Goal: Task Accomplishment & Management: Use online tool/utility

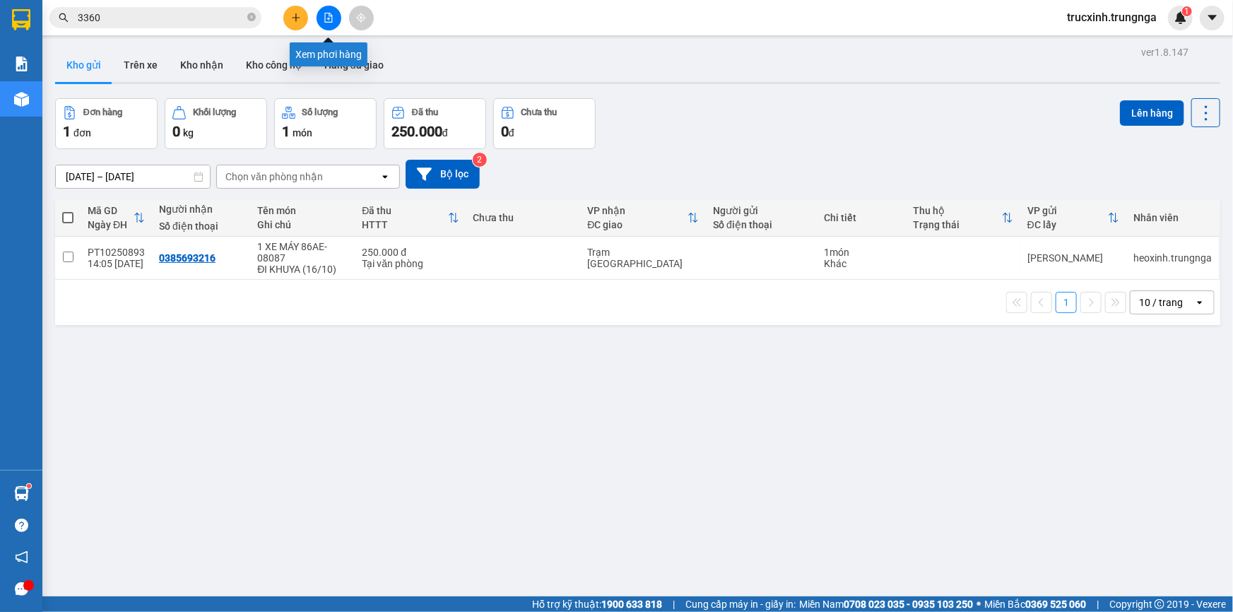
click at [323, 11] on button at bounding box center [329, 18] width 25 height 25
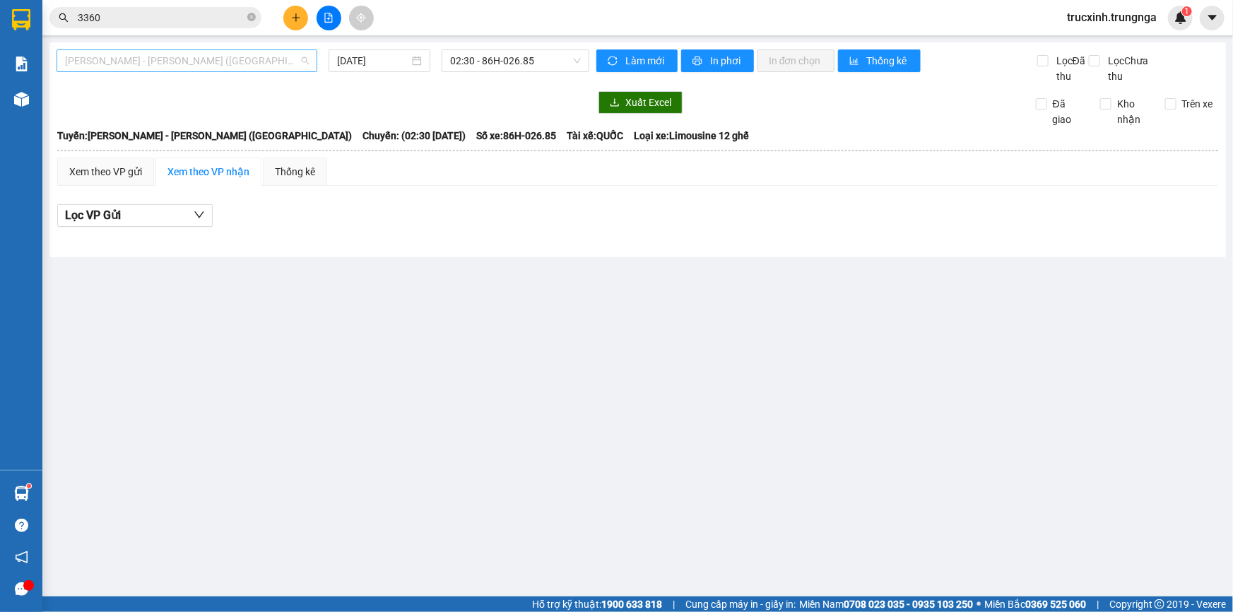
click at [176, 69] on span "[PERSON_NAME] - [PERSON_NAME] ([GEOGRAPHIC_DATA])" at bounding box center [187, 60] width 244 height 21
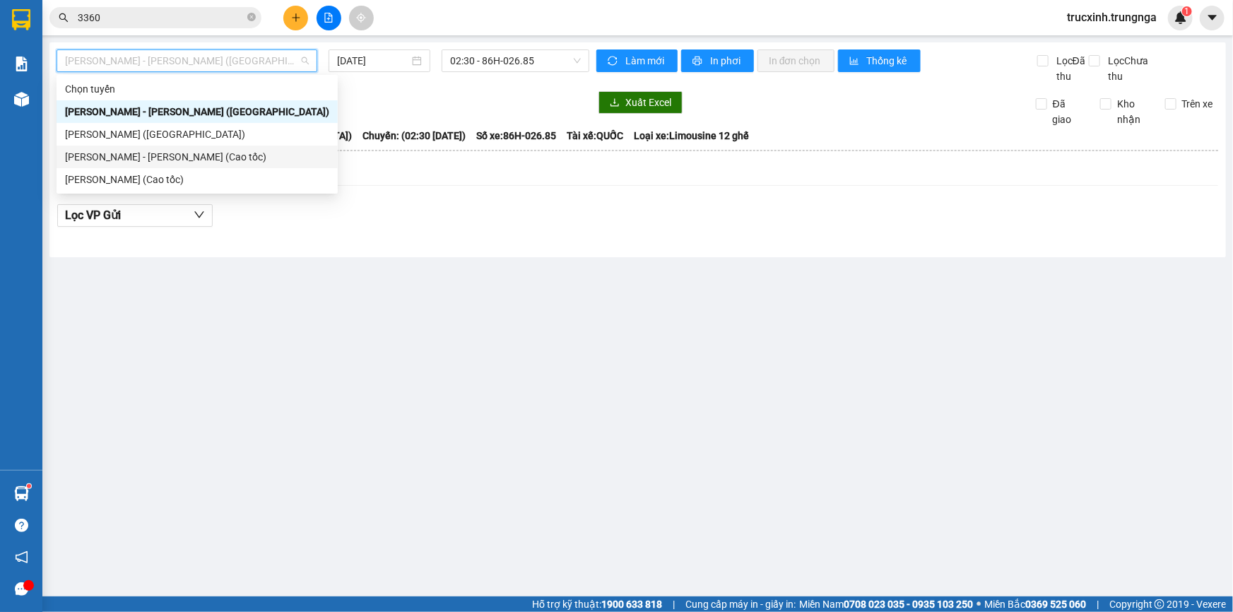
click at [137, 153] on div "[PERSON_NAME] - [PERSON_NAME] (Cao tốc)" at bounding box center [197, 157] width 264 height 16
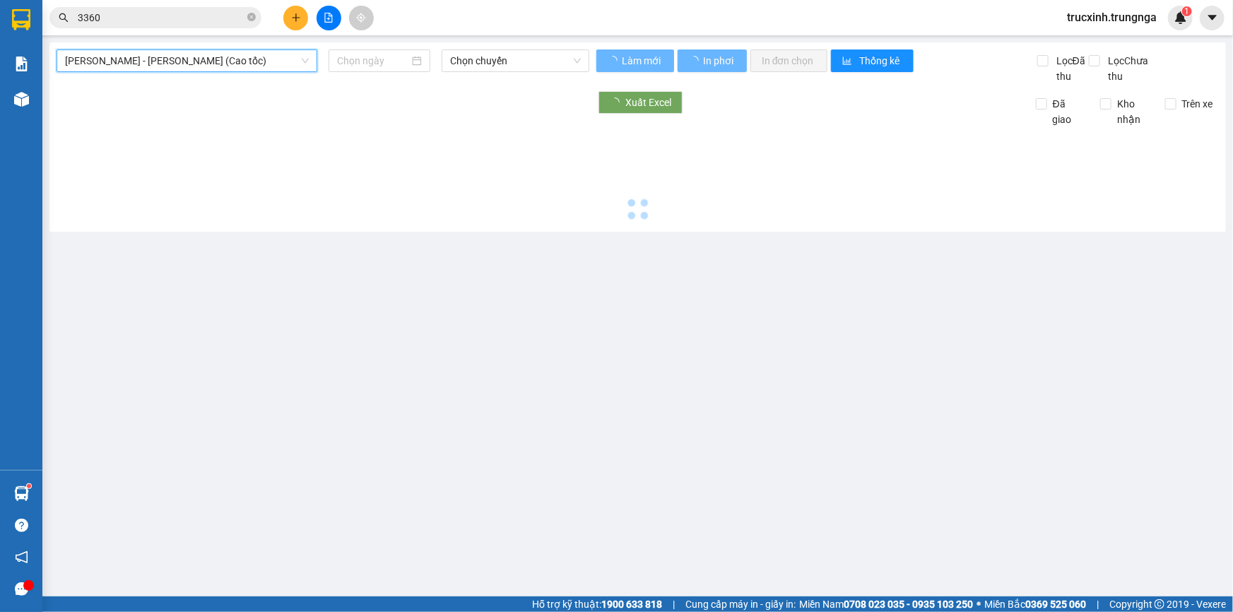
type input "[DATE]"
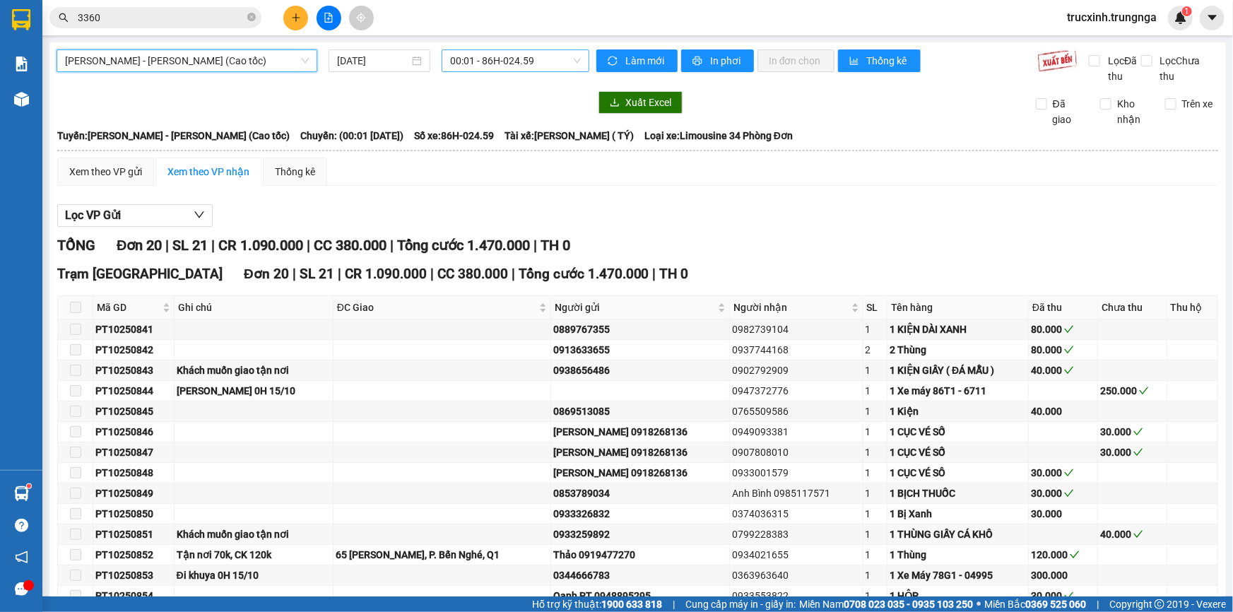
click at [490, 68] on span "00:01 - 86H-024.59" at bounding box center [515, 60] width 131 height 21
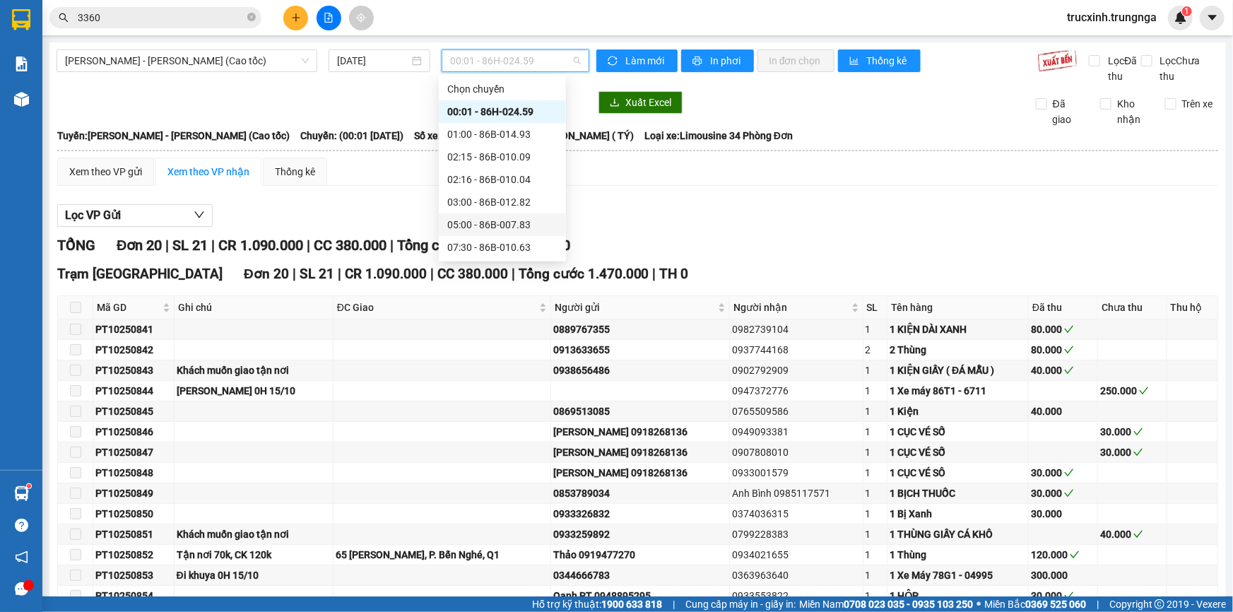
scroll to position [90, 0]
click at [463, 177] on div "10:30 - 86B-008.41" at bounding box center [502, 180] width 110 height 16
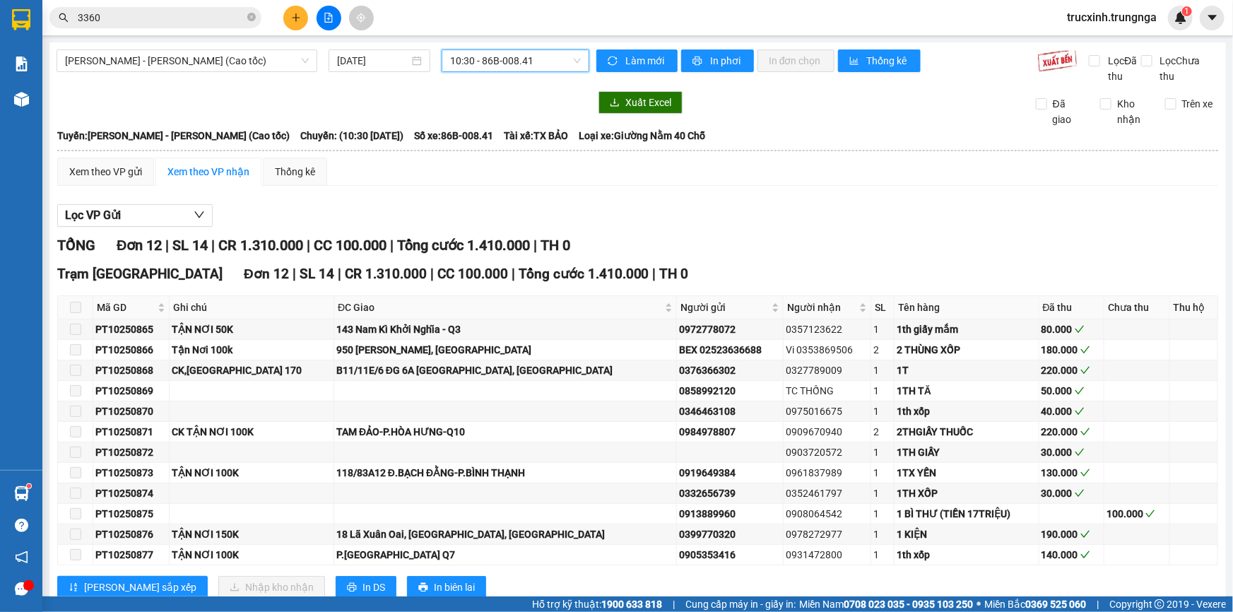
click at [122, 20] on input "3360" at bounding box center [161, 18] width 167 height 16
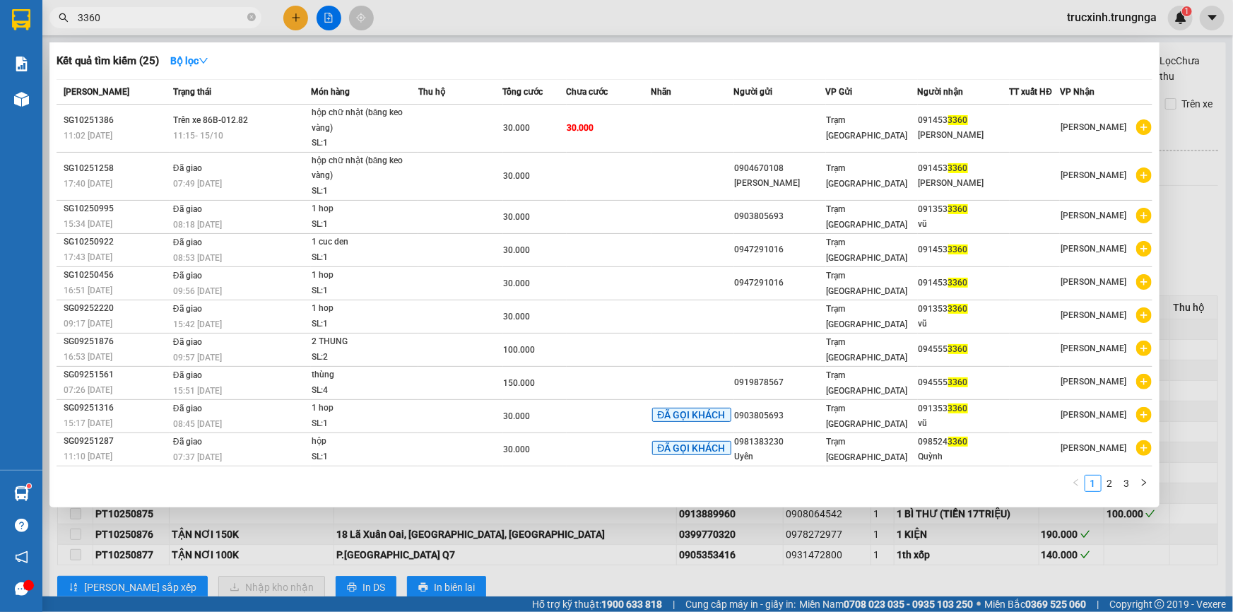
click at [122, 16] on input "3360" at bounding box center [161, 18] width 167 height 16
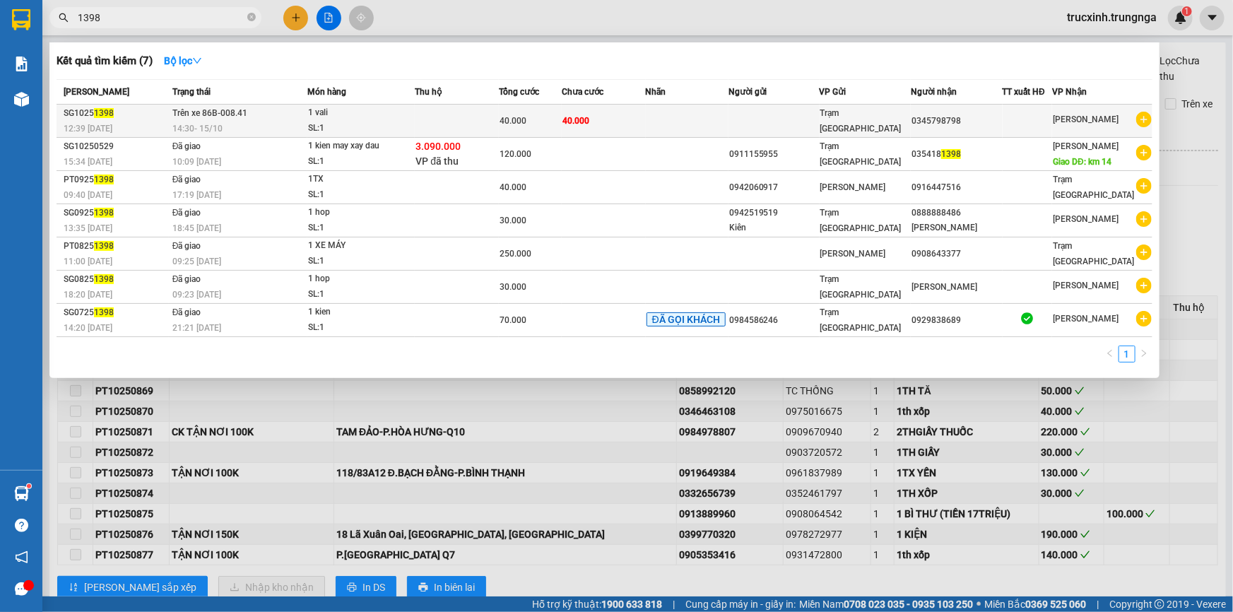
type input "1398"
click at [240, 122] on div "14:30 [DATE]" at bounding box center [239, 129] width 135 height 16
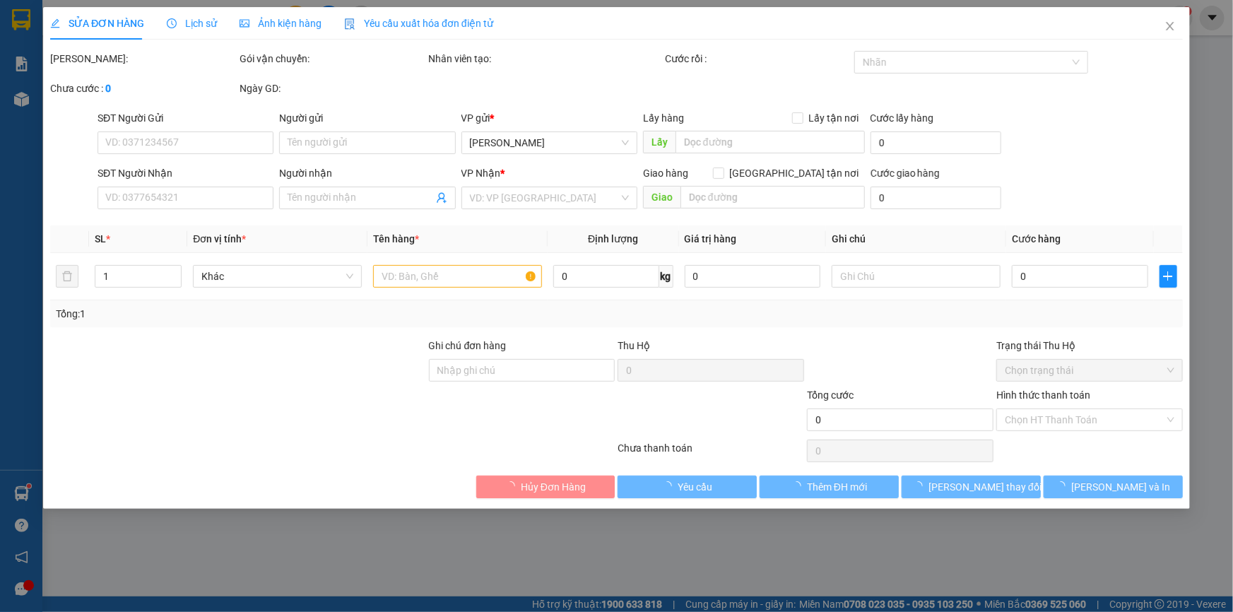
type input "0345798798"
type input "40.000"
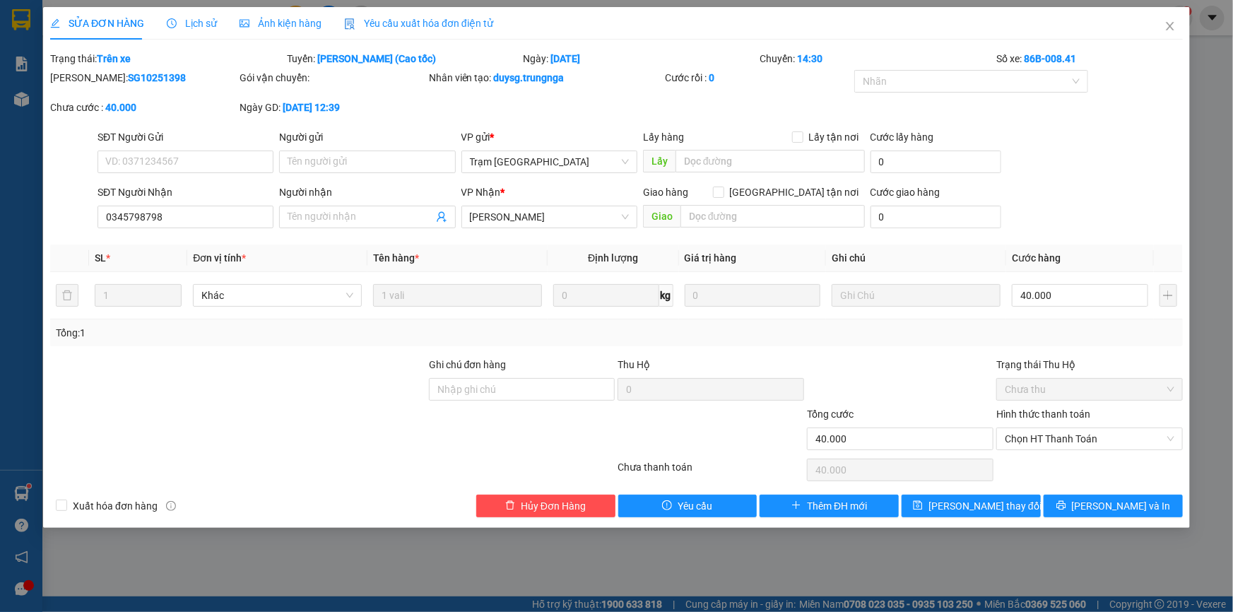
click at [185, 23] on span "Lịch sử" at bounding box center [192, 23] width 50 height 11
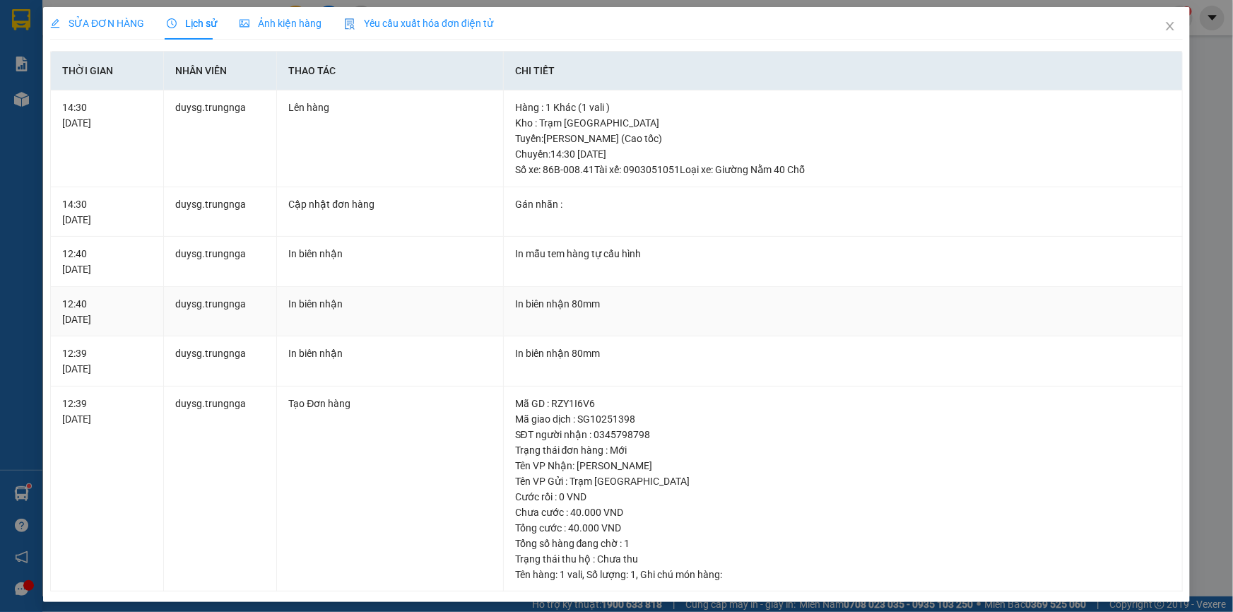
scroll to position [6, 0]
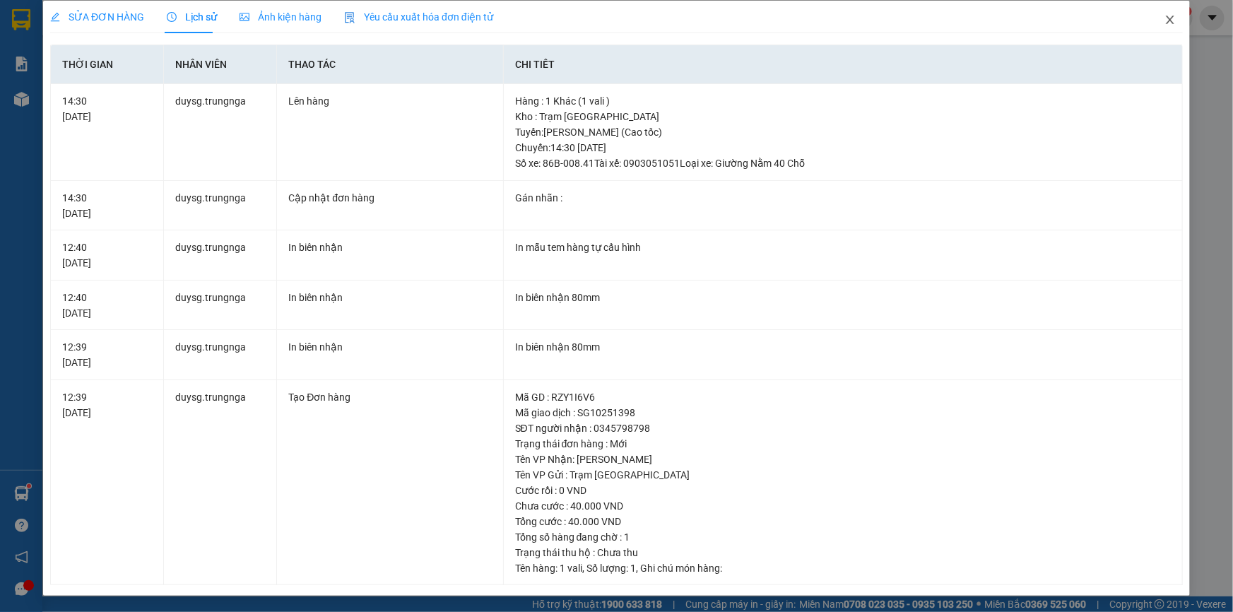
click at [1151, 25] on span "Close" at bounding box center [1170, 21] width 40 height 40
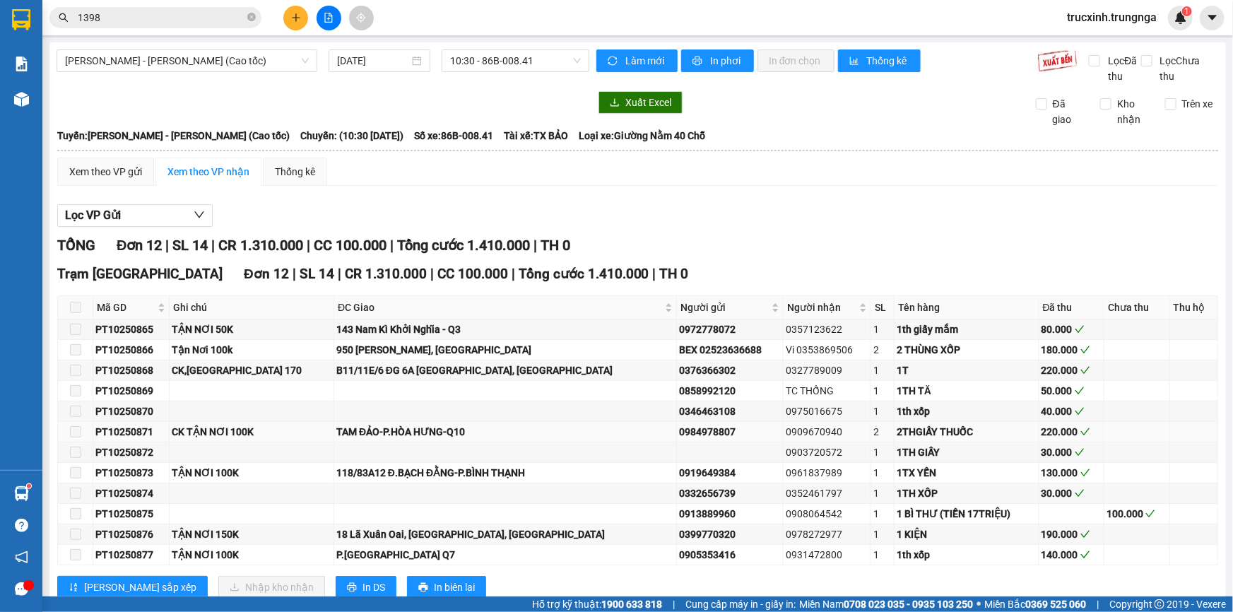
scroll to position [40, 0]
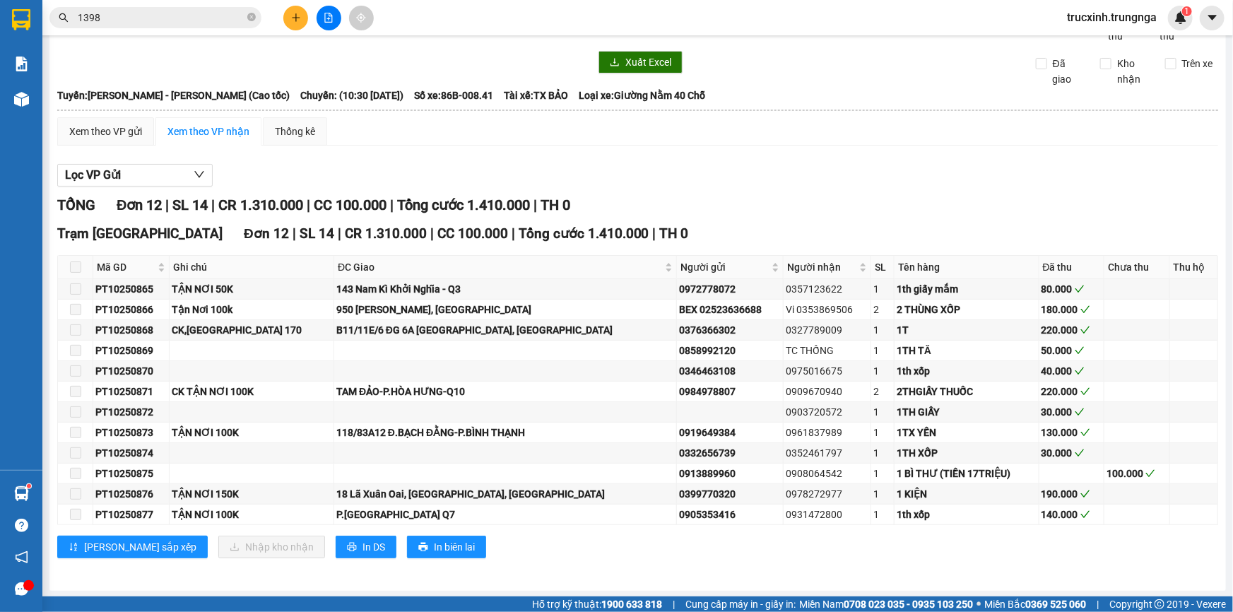
click at [162, 24] on input "1398" at bounding box center [161, 18] width 167 height 16
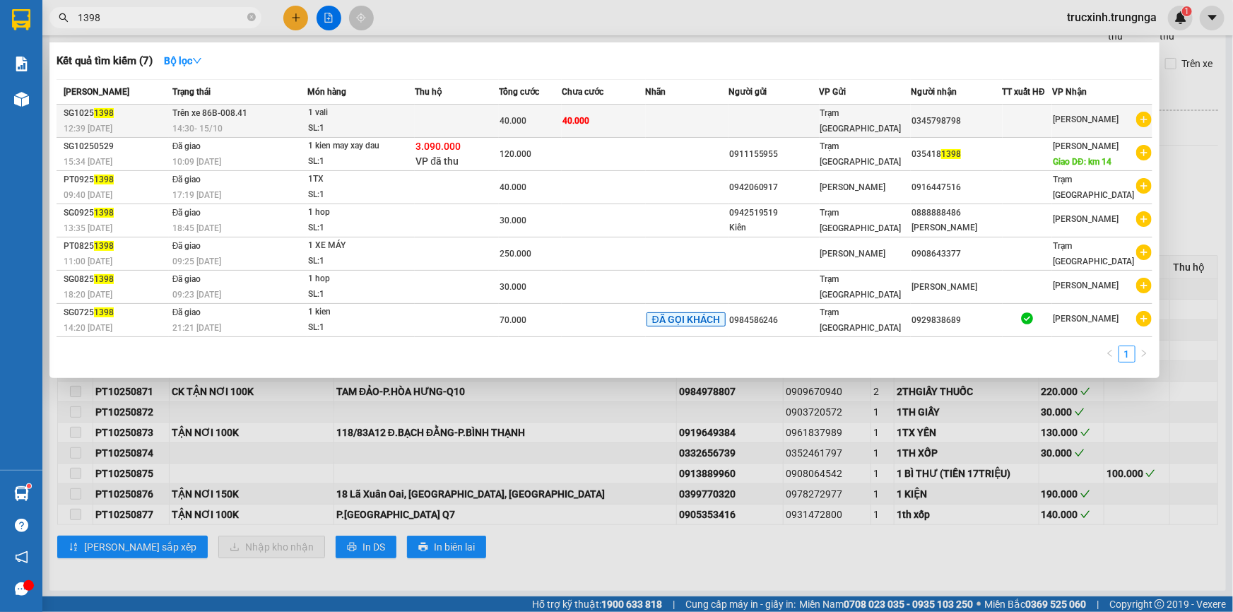
click at [219, 118] on span "Trên xe 86B-008.41" at bounding box center [209, 112] width 75 height 11
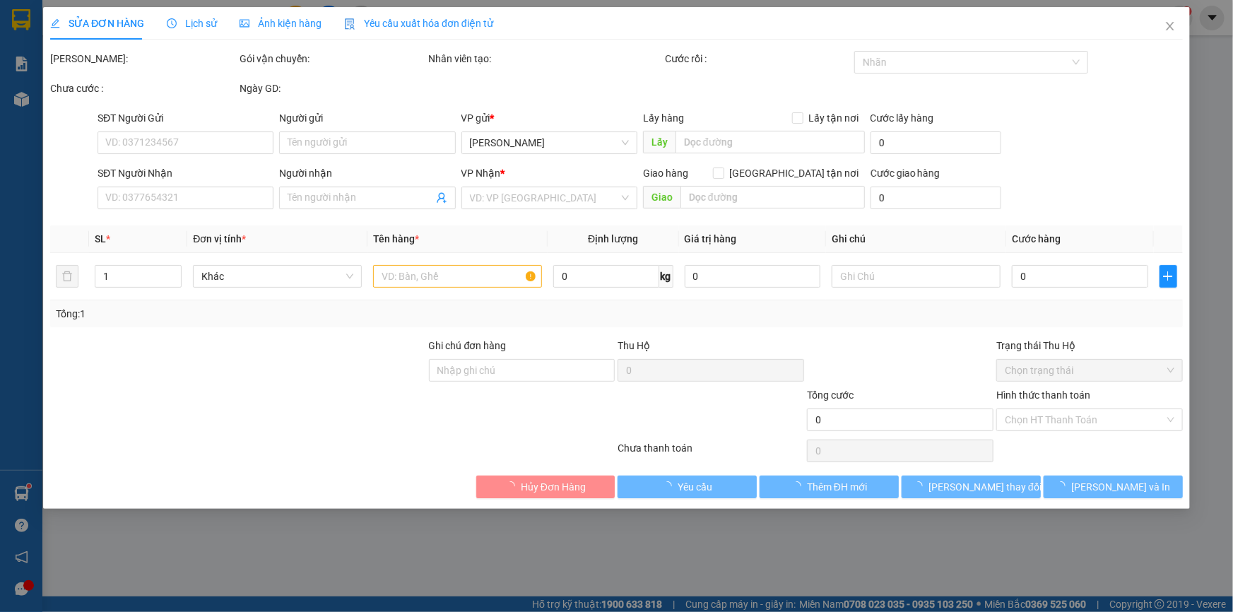
type input "0345798798"
type input "40.000"
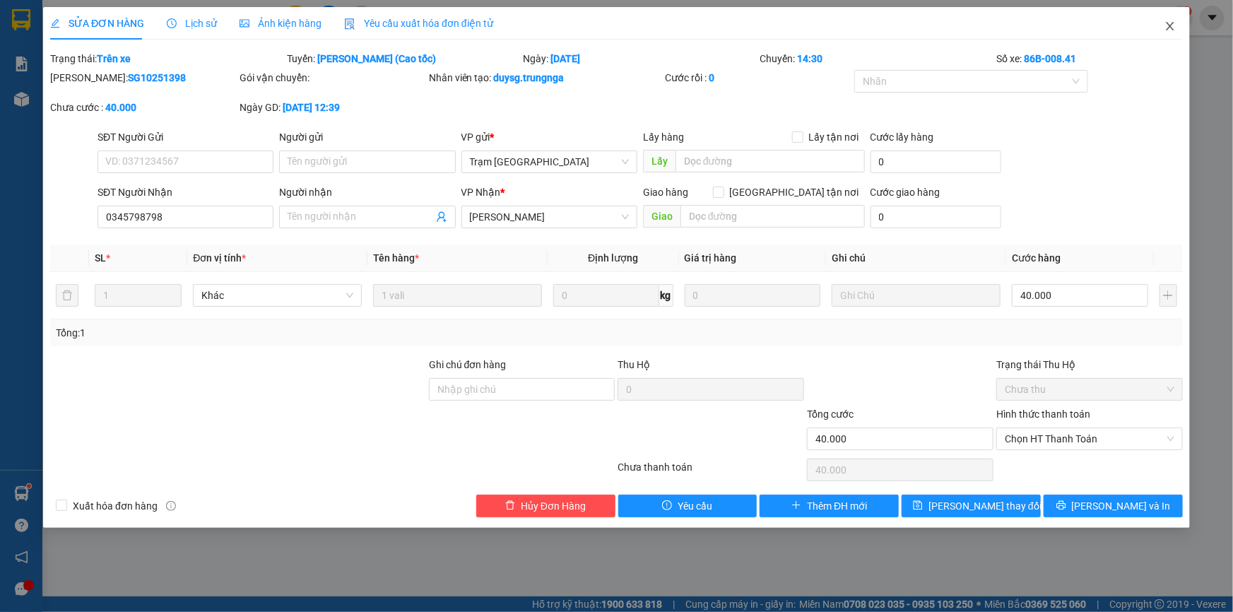
click at [1168, 20] on span "Close" at bounding box center [1170, 27] width 40 height 40
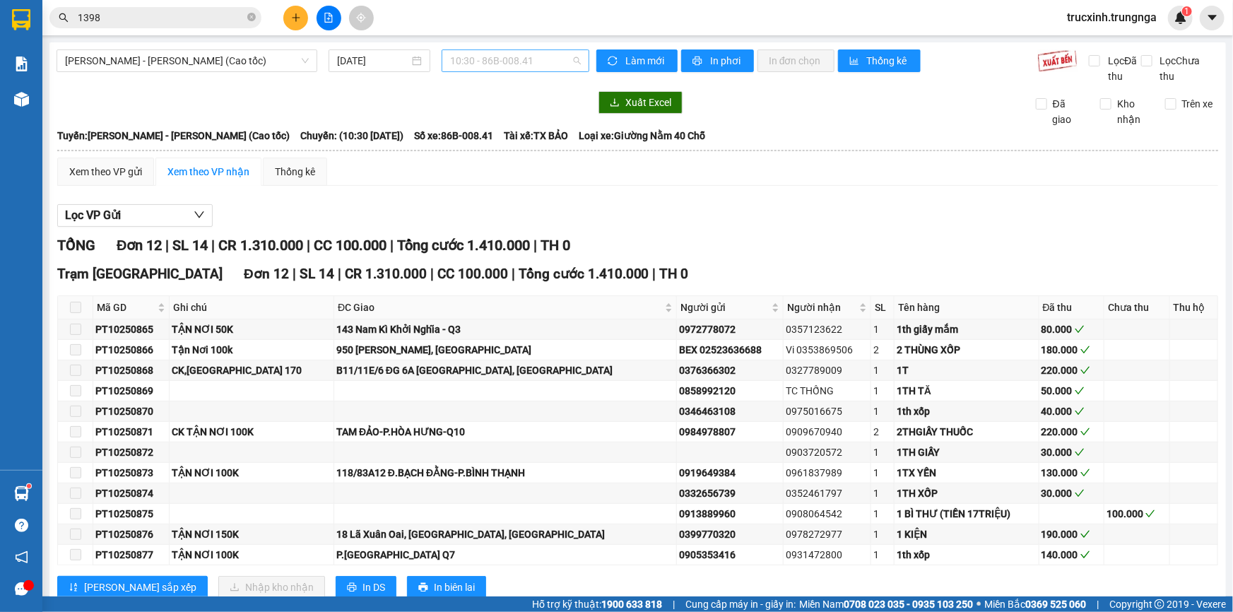
click at [483, 56] on span "10:30 - 86B-008.41" at bounding box center [515, 60] width 131 height 21
click at [184, 63] on span "[PERSON_NAME] - [PERSON_NAME] (Cao tốc)" at bounding box center [187, 60] width 244 height 21
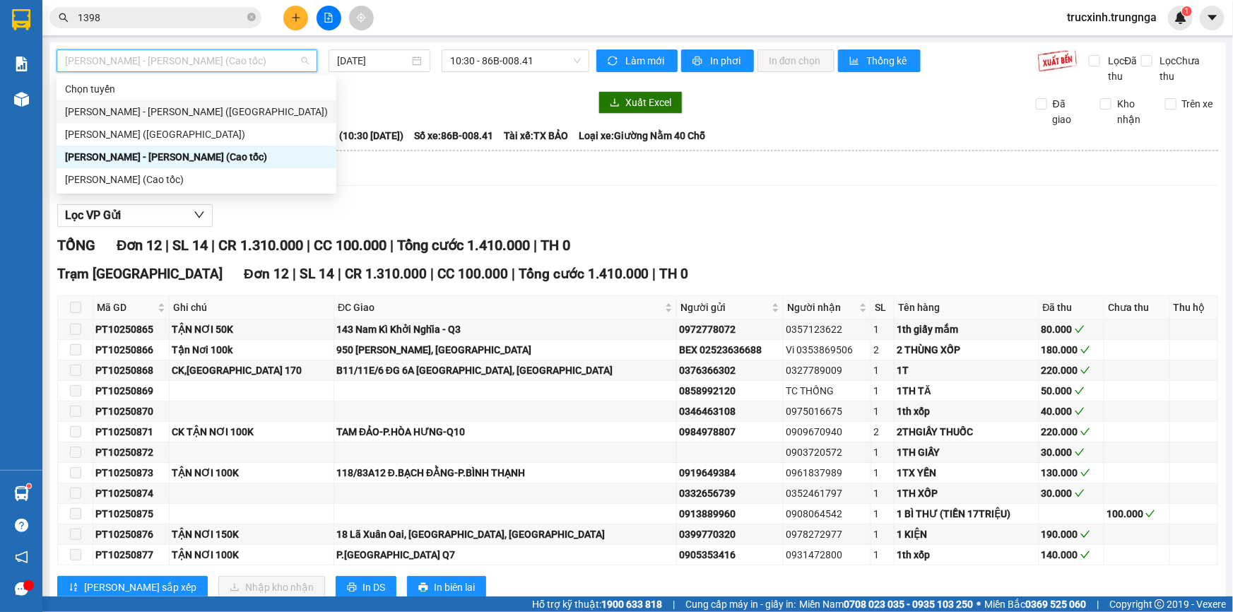
click at [175, 109] on div "[PERSON_NAME] - [PERSON_NAME] ([GEOGRAPHIC_DATA])" at bounding box center [196, 112] width 263 height 16
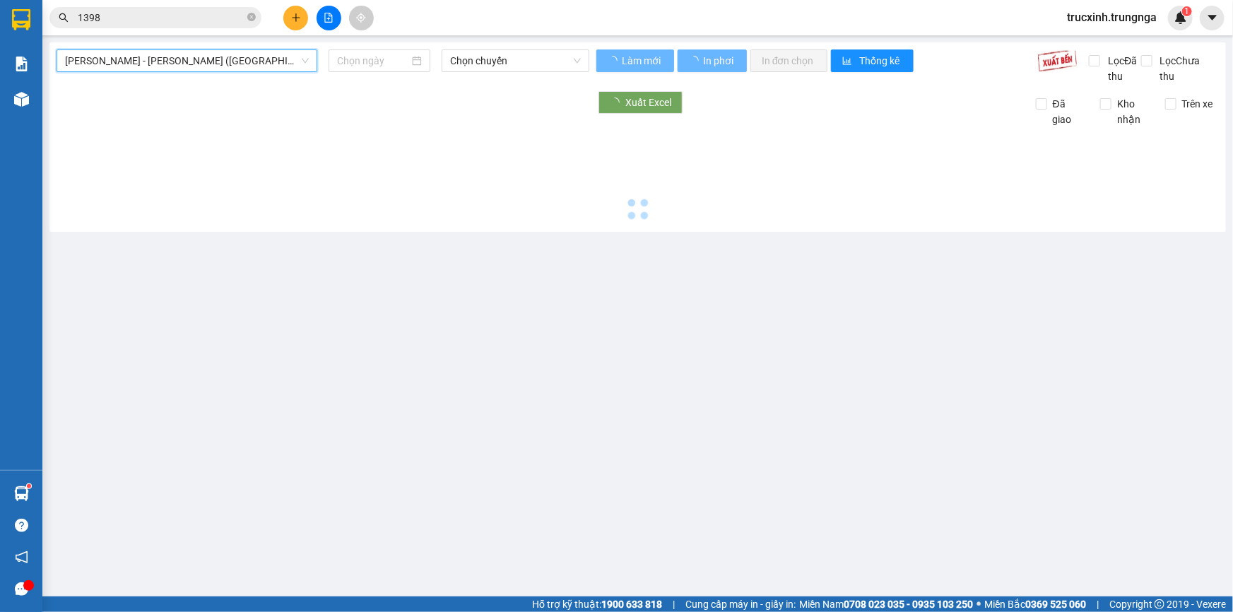
type input "[DATE]"
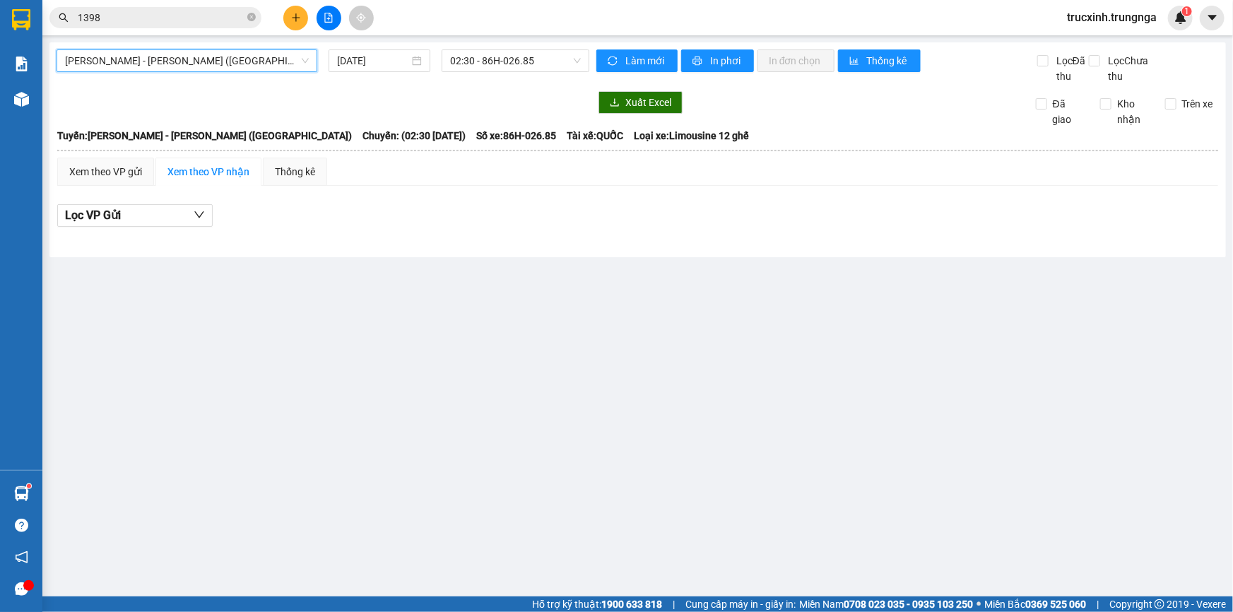
click at [137, 59] on span "[PERSON_NAME] - [PERSON_NAME] ([GEOGRAPHIC_DATA])" at bounding box center [187, 60] width 244 height 21
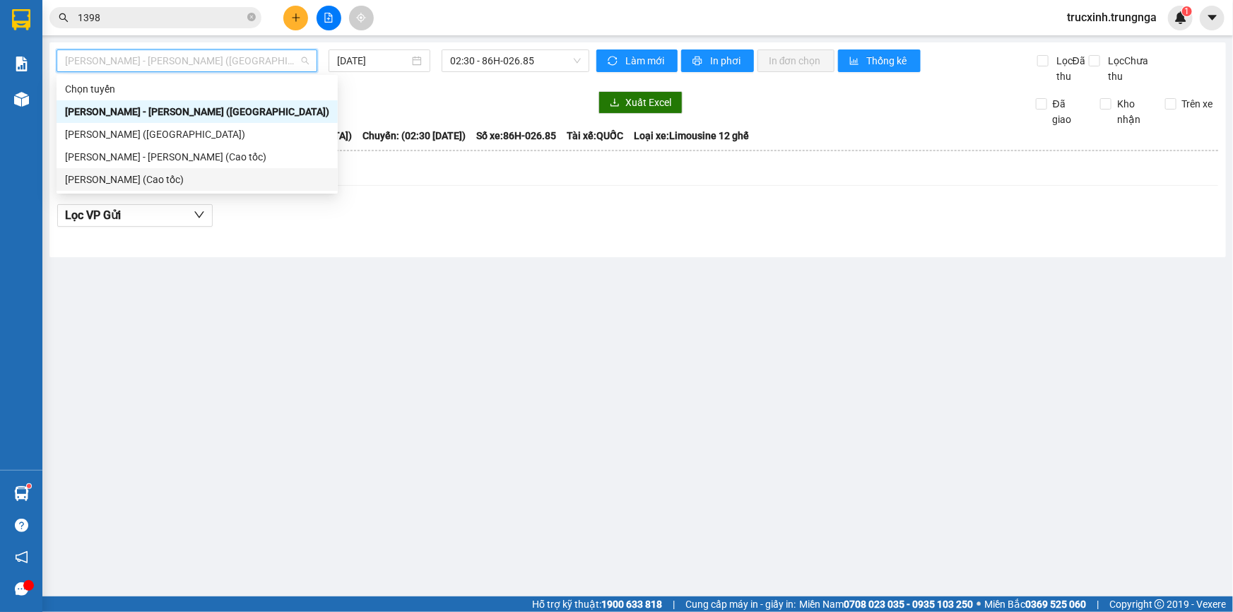
click at [143, 176] on div "[PERSON_NAME] (Cao tốc)" at bounding box center [197, 180] width 264 height 16
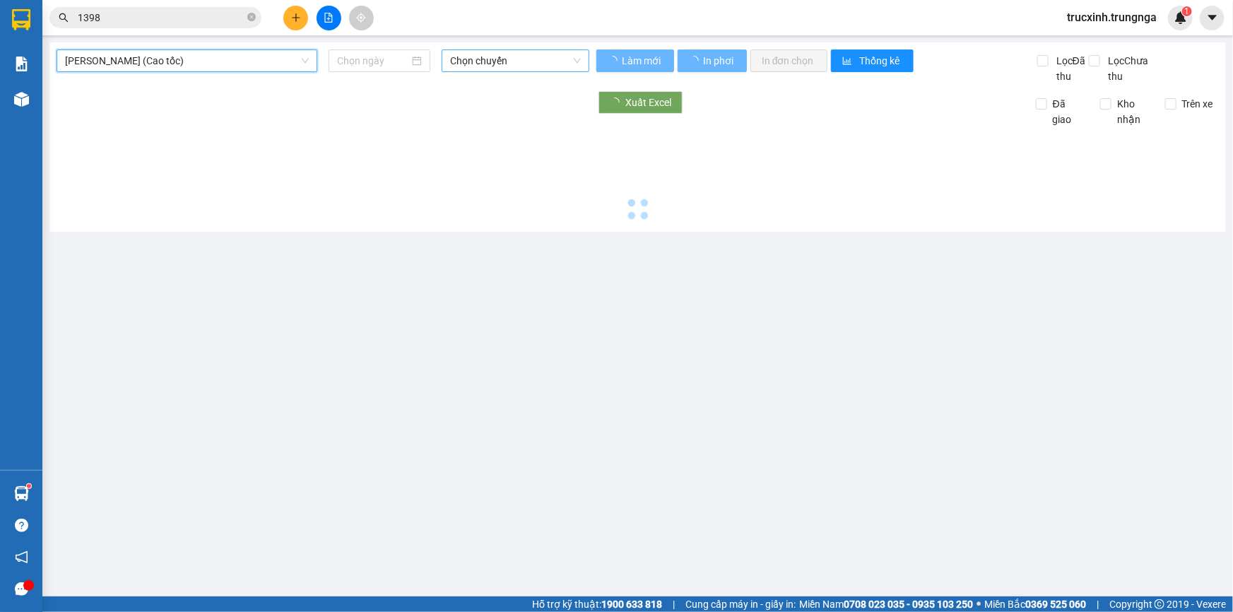
type input "[DATE]"
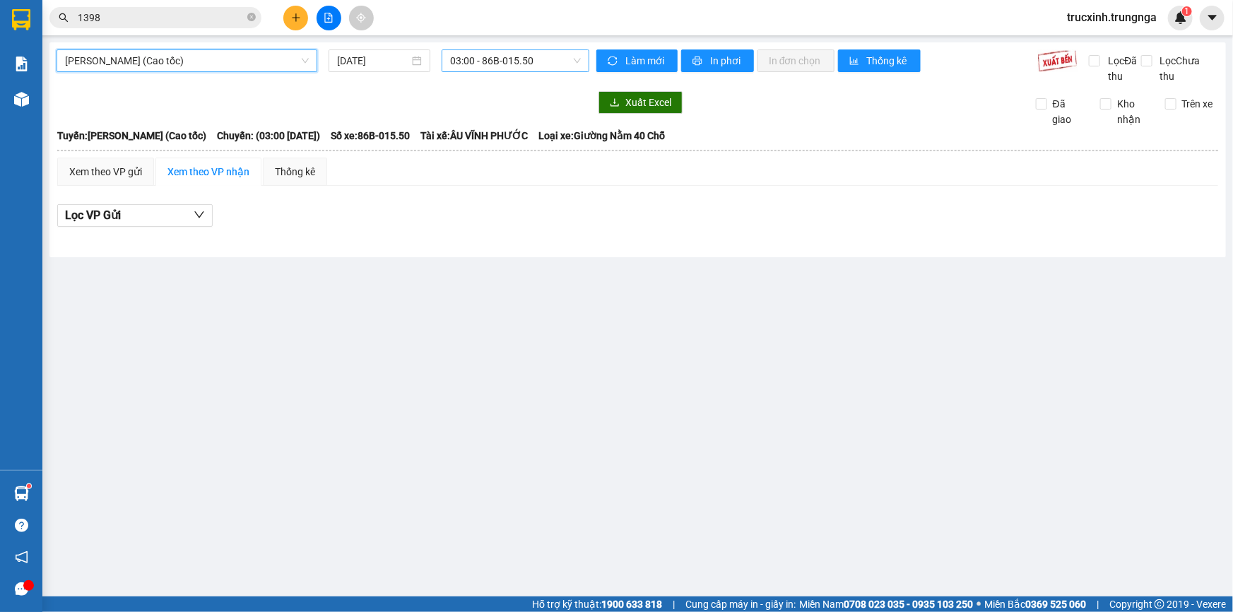
click at [504, 58] on span "03:00 - 86B-015.50" at bounding box center [515, 60] width 131 height 21
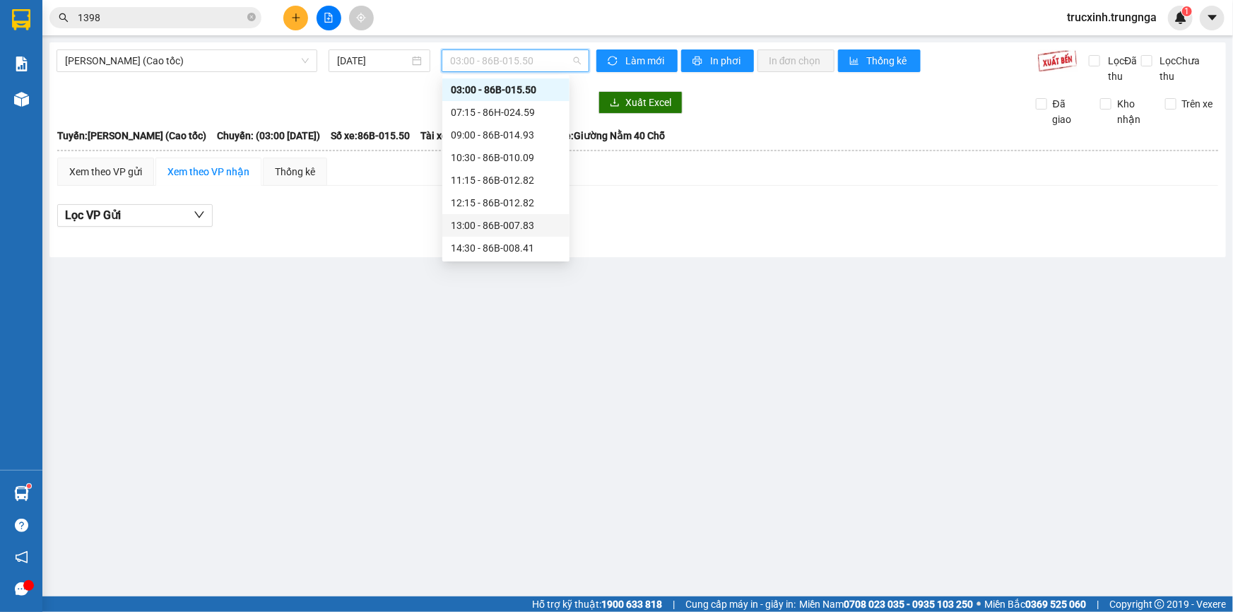
click at [480, 221] on div "13:00 - 86B-007.83" at bounding box center [506, 226] width 110 height 16
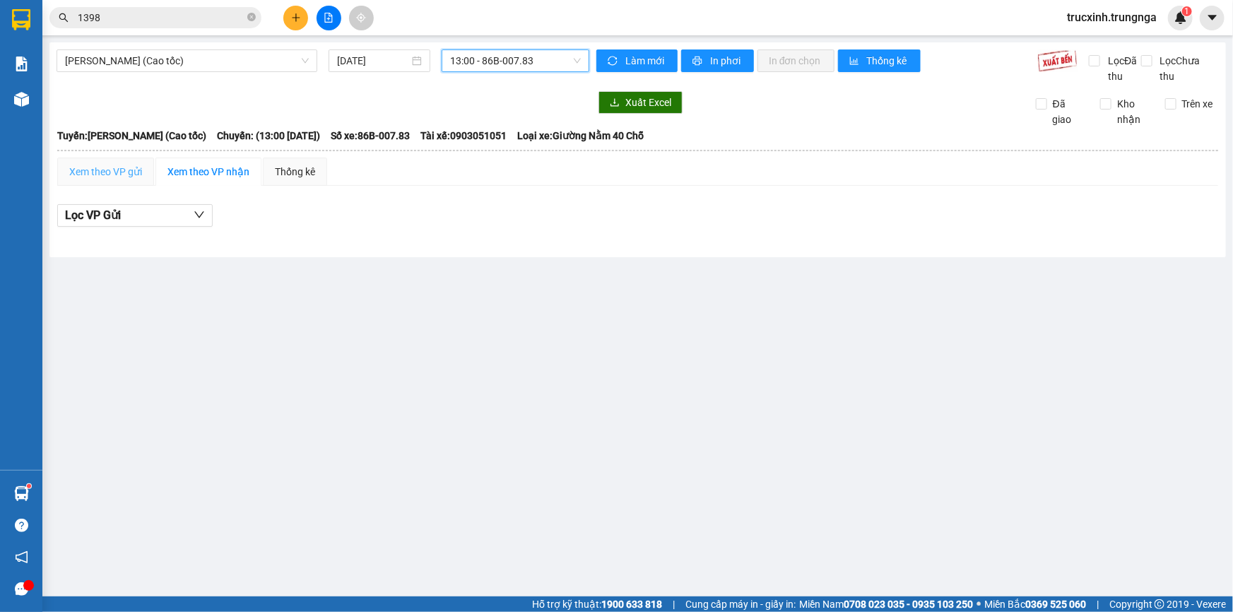
click at [114, 158] on div "Xem theo VP gửi" at bounding box center [105, 172] width 97 height 28
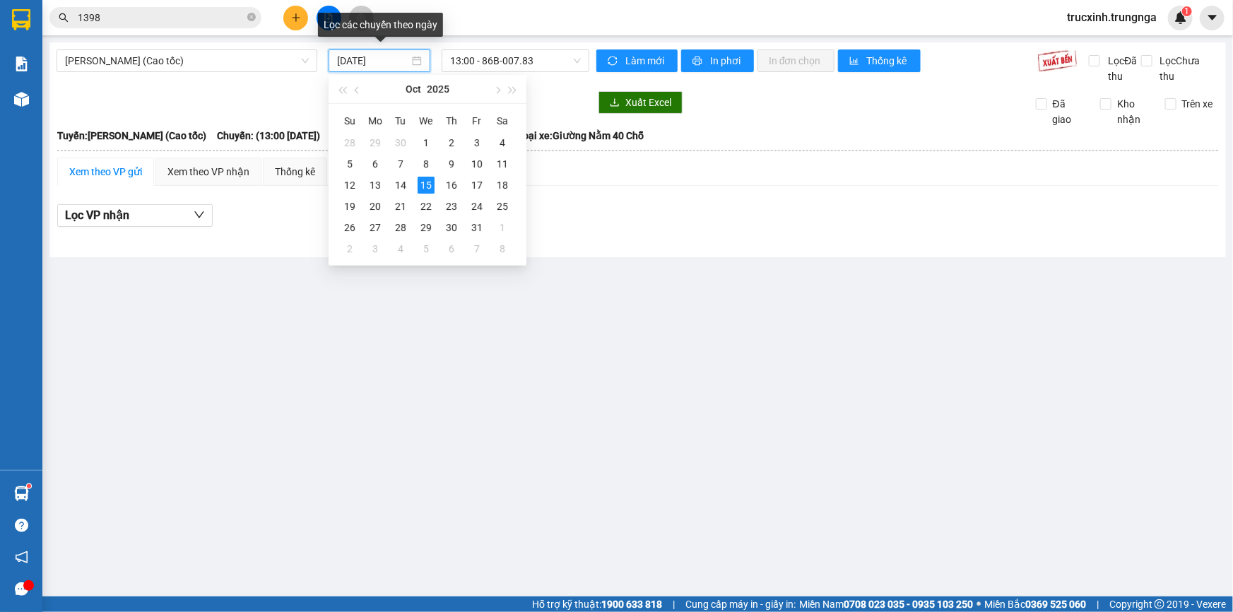
click at [403, 53] on input "[DATE]" at bounding box center [373, 61] width 72 height 16
click at [873, 153] on th at bounding box center [638, 150] width 1162 height 13
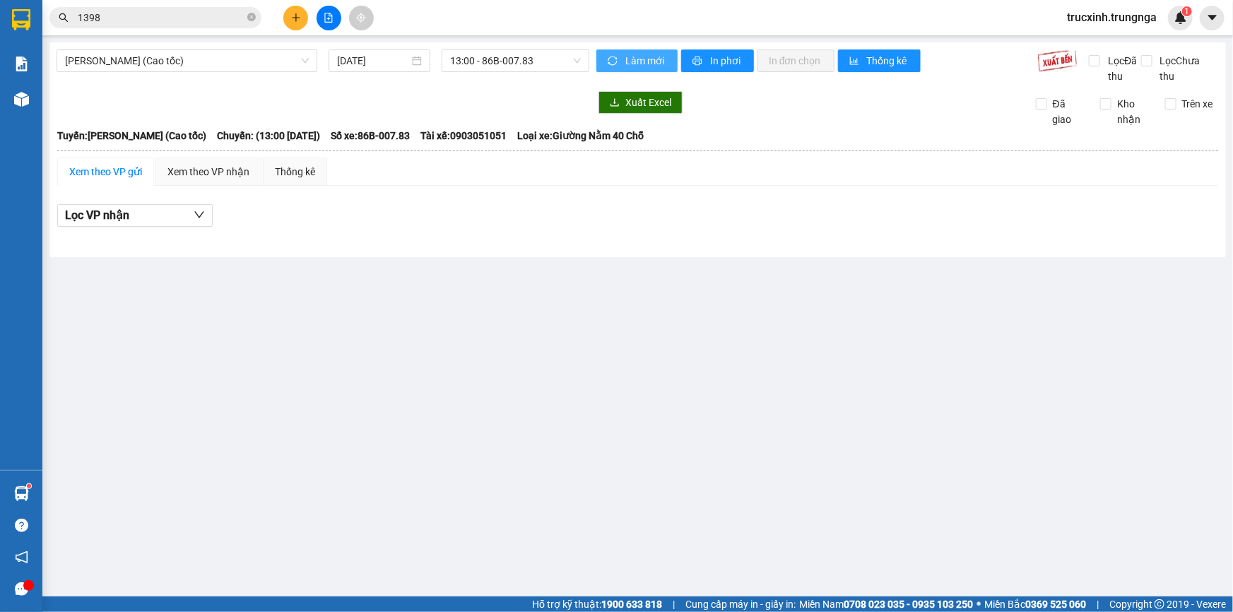
click at [623, 64] on button "Làm mới" at bounding box center [636, 60] width 81 height 23
click at [521, 57] on span "13:00 - 86B-007.83" at bounding box center [515, 60] width 131 height 21
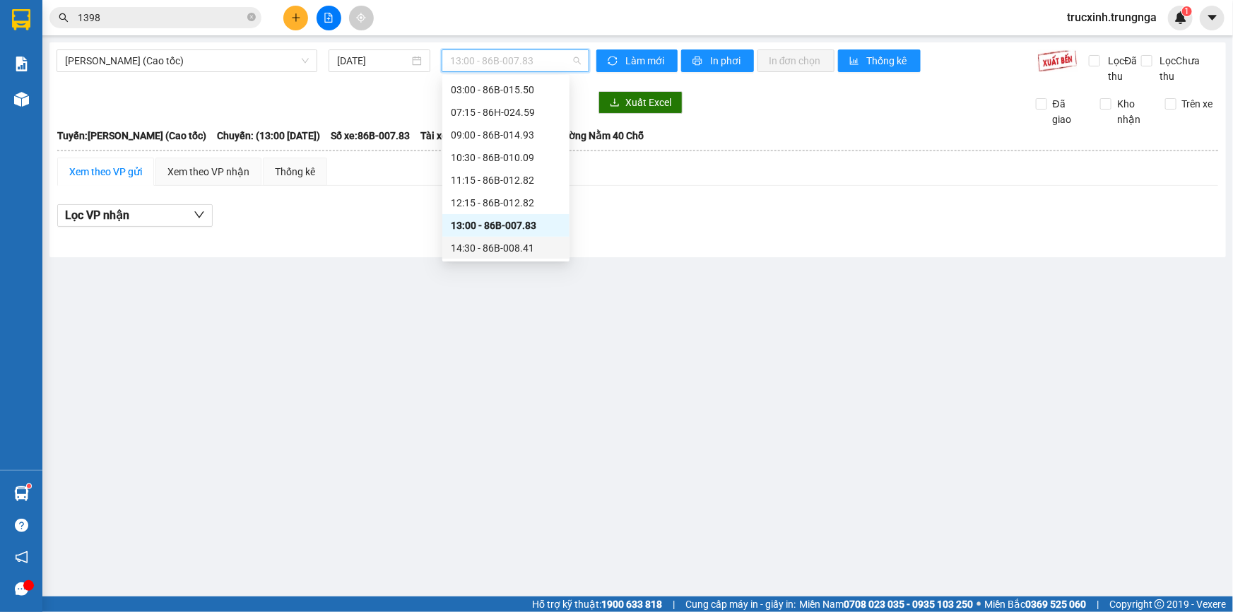
click at [487, 247] on div "14:30 - 86B-008.41" at bounding box center [506, 248] width 110 height 16
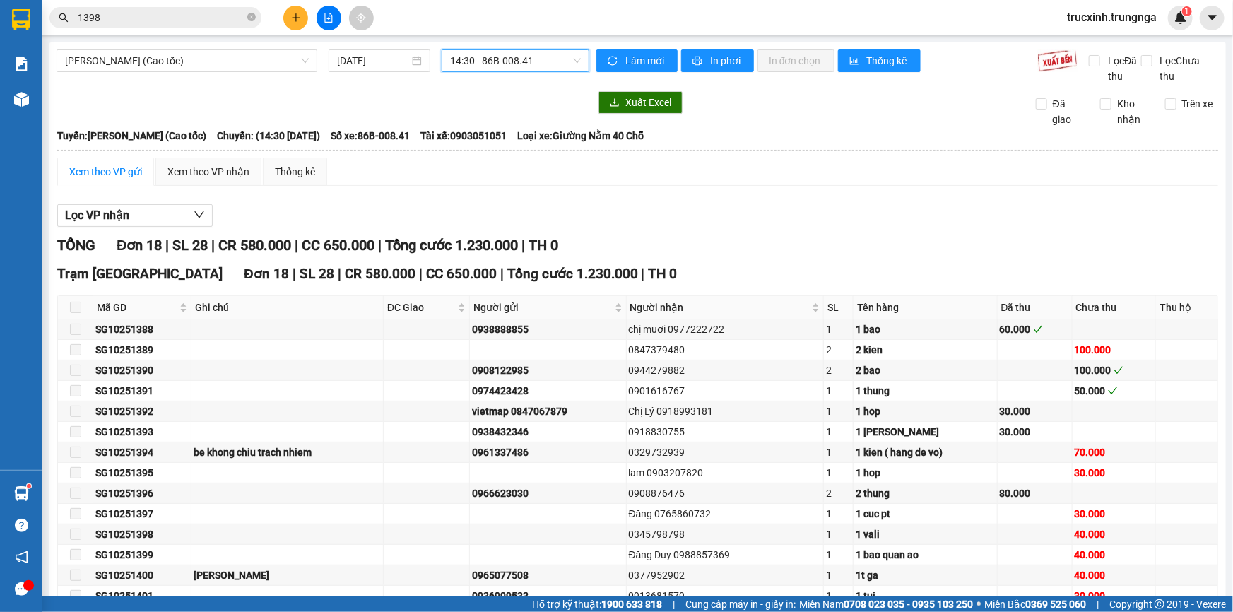
scroll to position [128, 0]
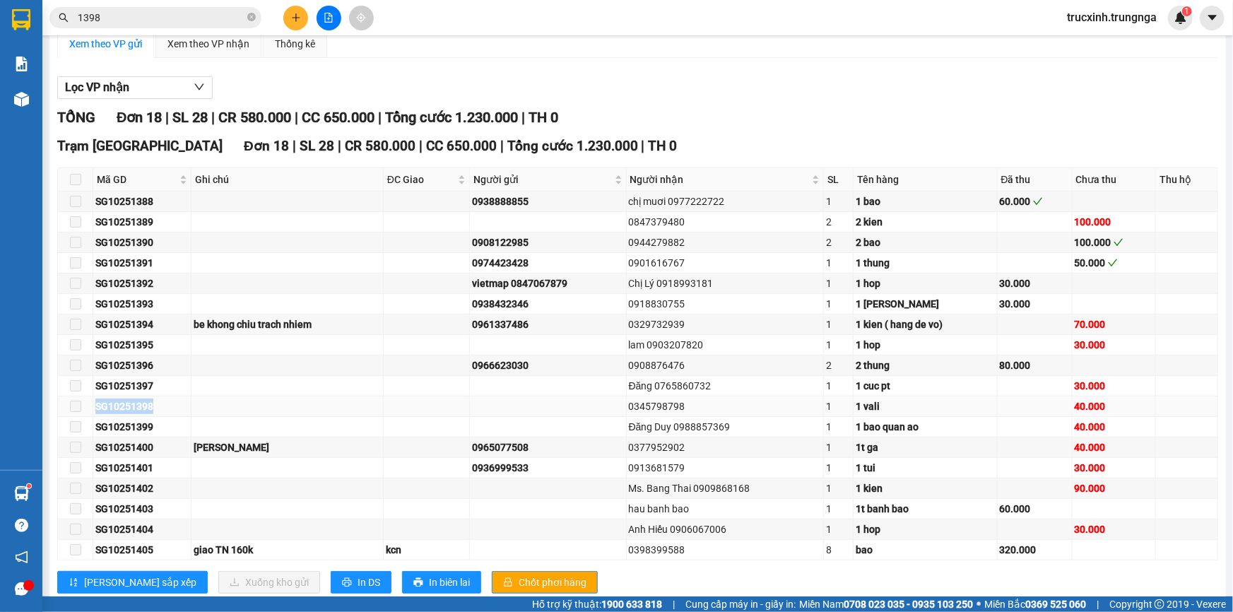
drag, startPoint x: 158, startPoint y: 403, endPoint x: 95, endPoint y: 403, distance: 62.9
click at [95, 403] on div "SG10251398" at bounding box center [141, 406] width 93 height 16
click at [194, 45] on div "Xem theo VP nhận" at bounding box center [208, 44] width 82 height 16
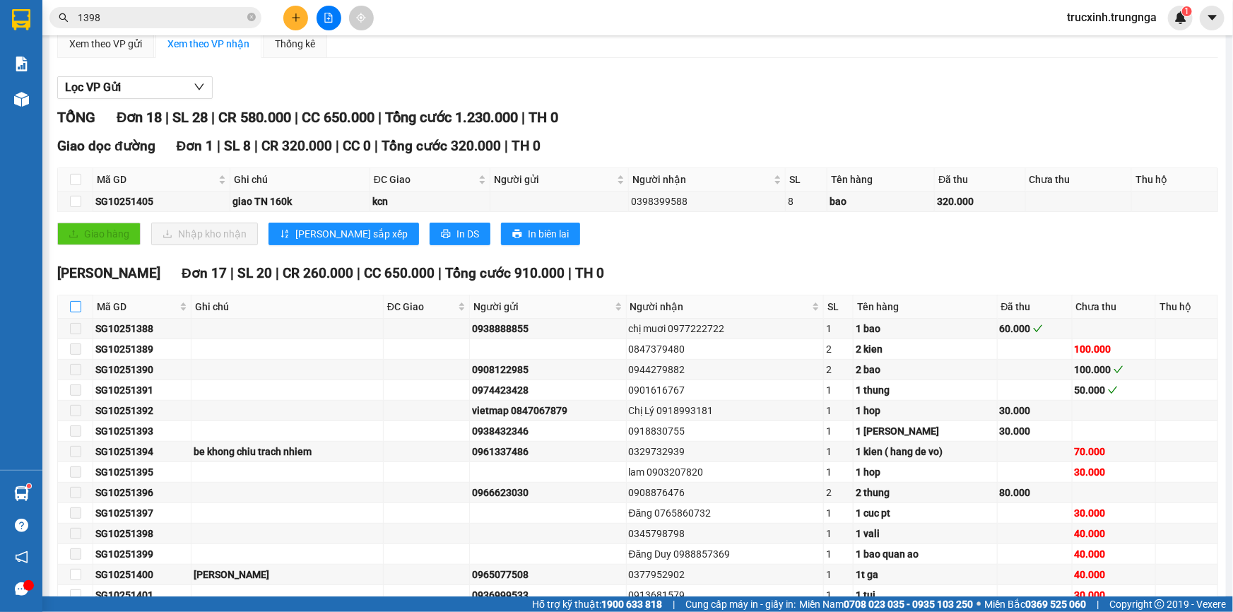
click at [73, 304] on input "checkbox" at bounding box center [75, 306] width 11 height 11
checkbox input "true"
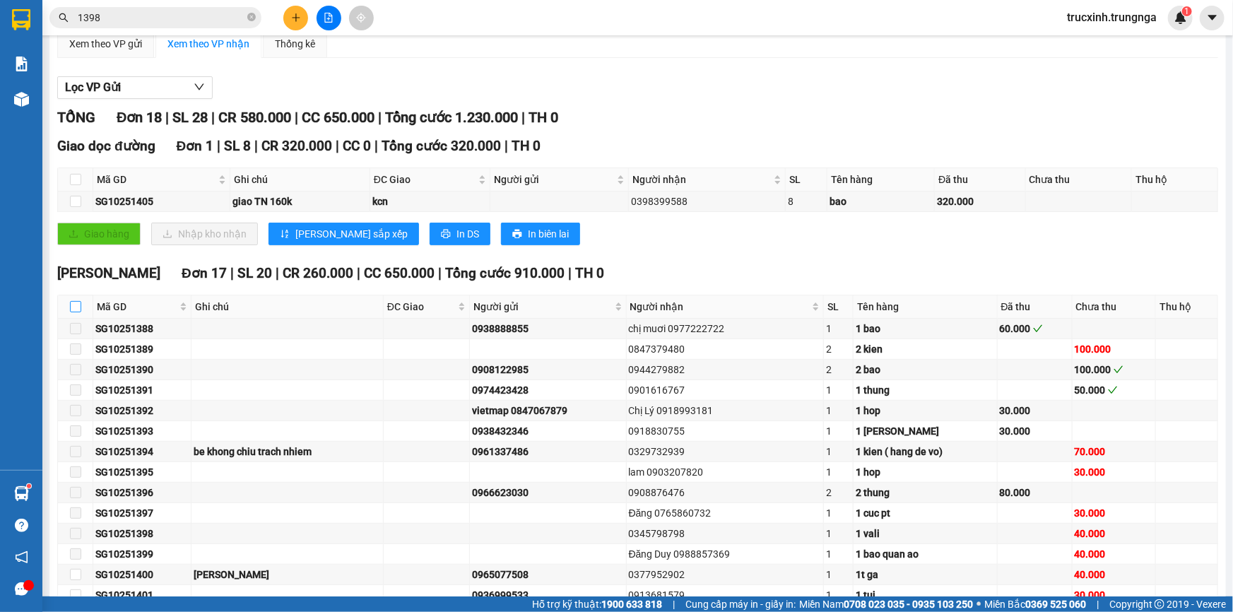
checkbox input "true"
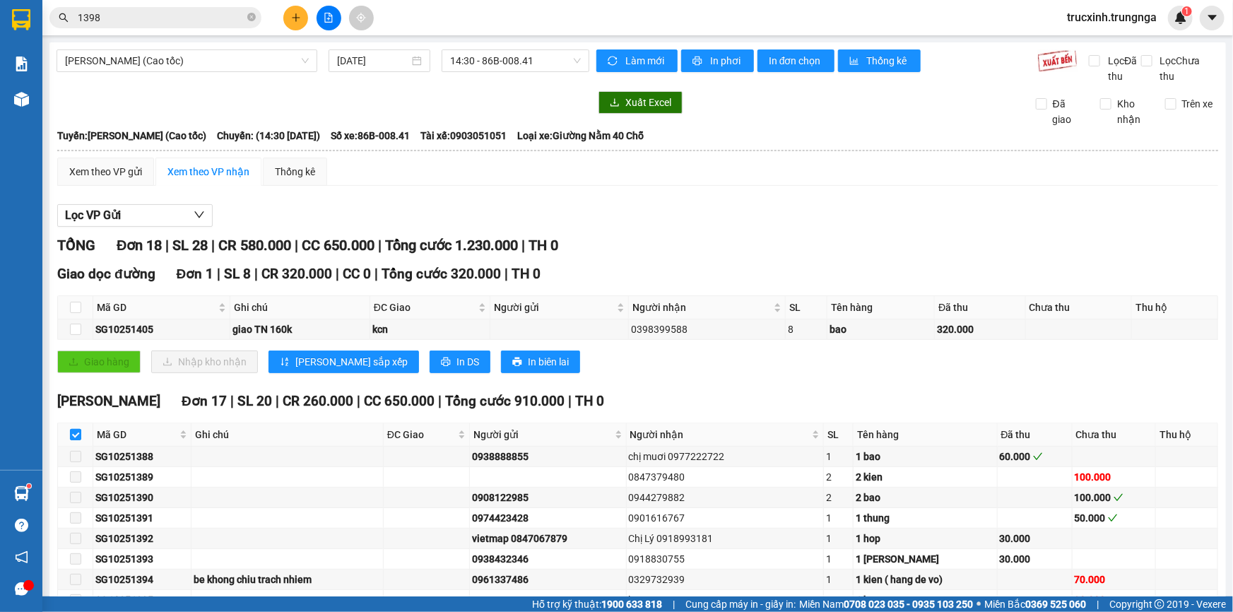
click at [74, 435] on input "checkbox" at bounding box center [75, 434] width 11 height 11
checkbox input "false"
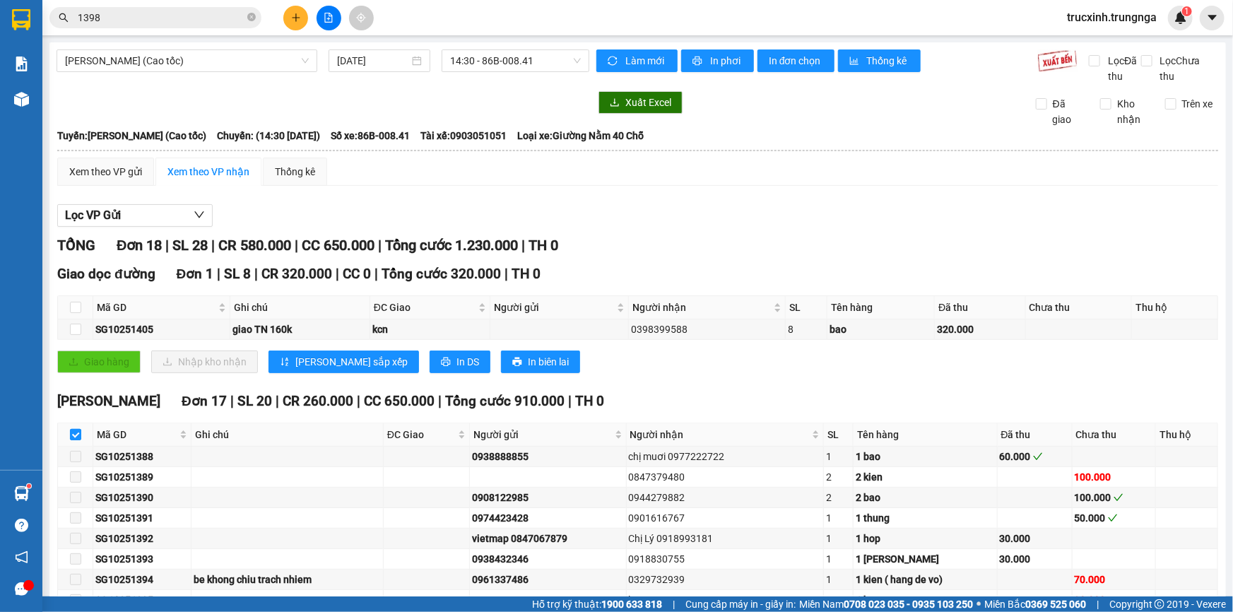
checkbox input "false"
click at [74, 435] on input "checkbox" at bounding box center [75, 434] width 11 height 11
checkbox input "true"
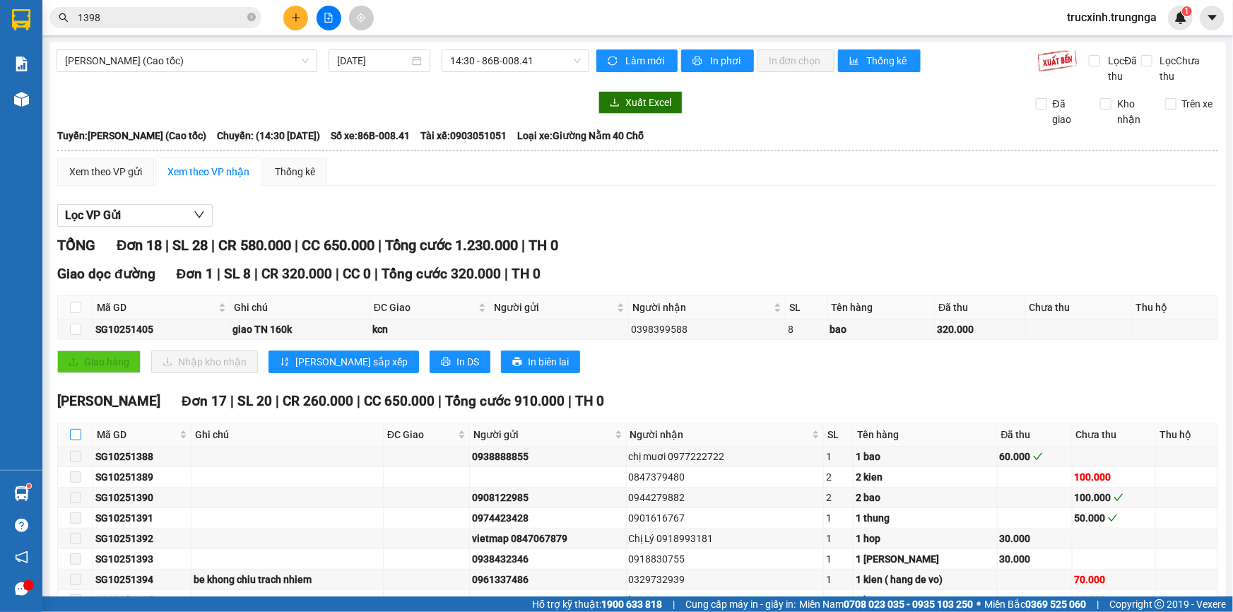
checkbox input "true"
click at [74, 435] on input "checkbox" at bounding box center [75, 434] width 11 height 11
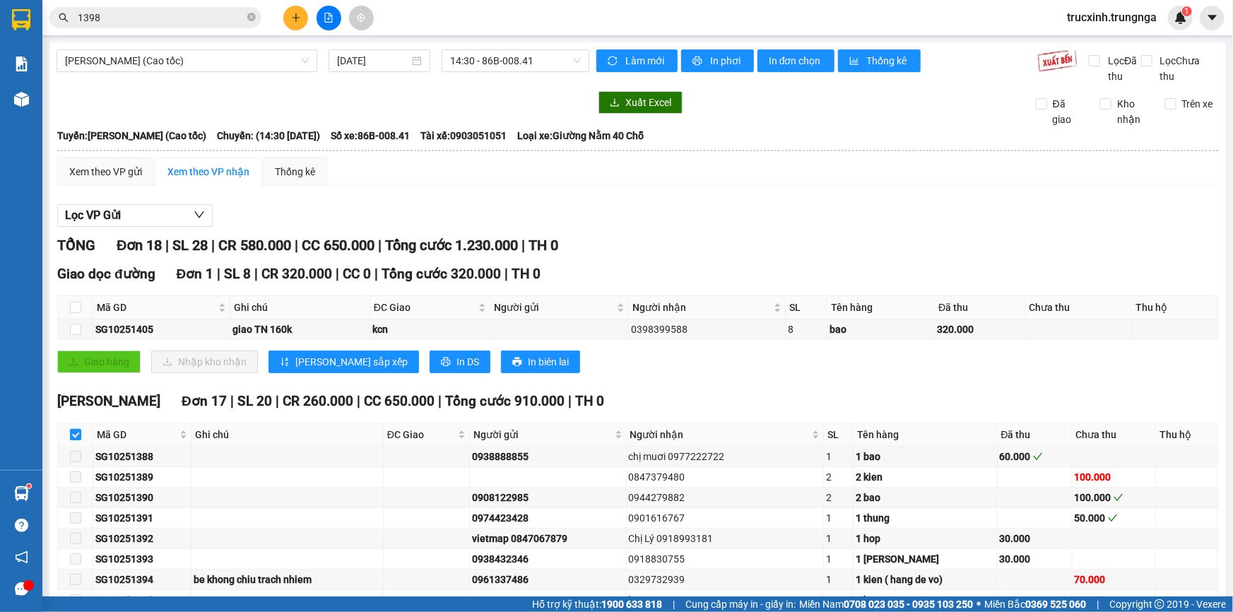
checkbox input "false"
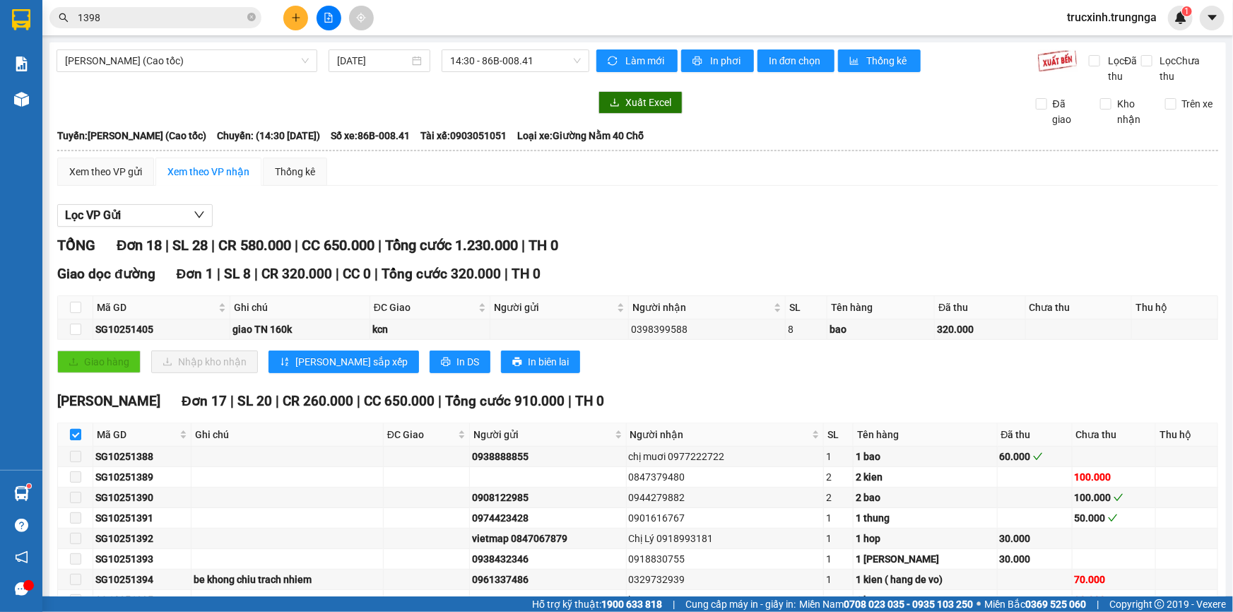
checkbox input "false"
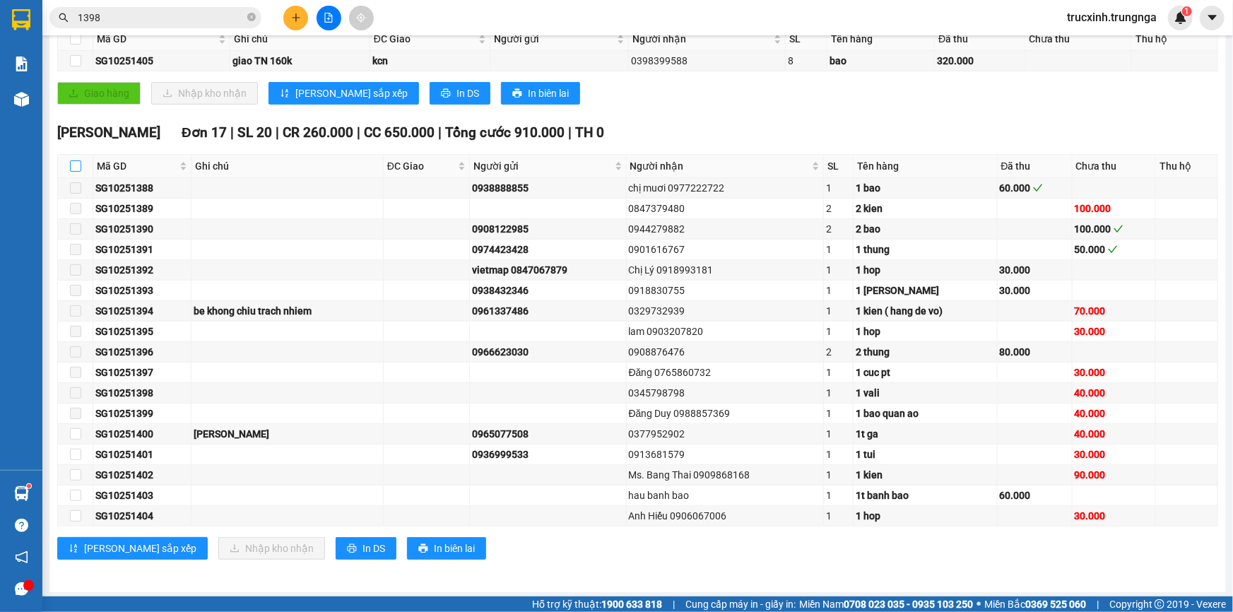
click at [80, 165] on input "checkbox" at bounding box center [75, 165] width 11 height 11
checkbox input "true"
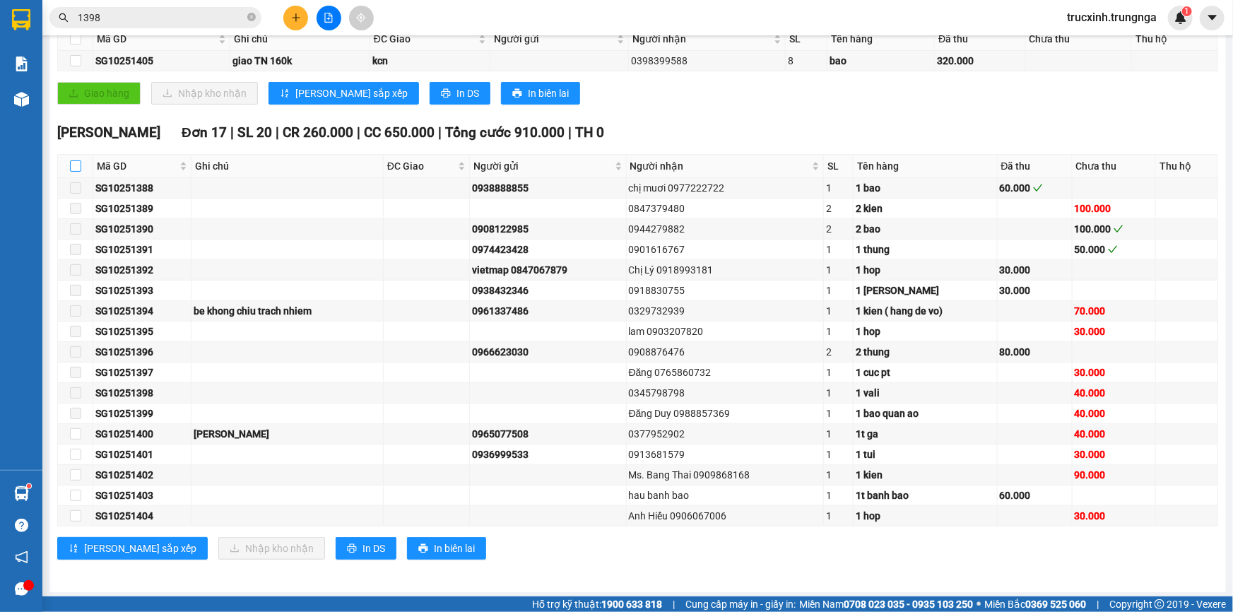
checkbox input "true"
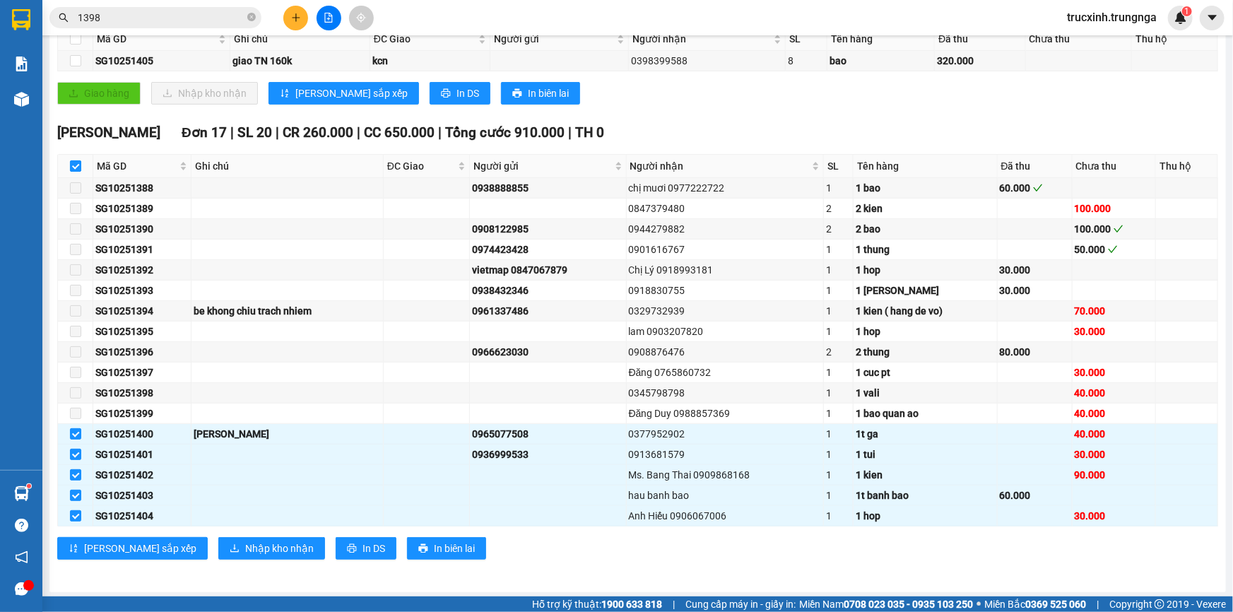
click at [80, 164] on input "checkbox" at bounding box center [75, 165] width 11 height 11
checkbox input "false"
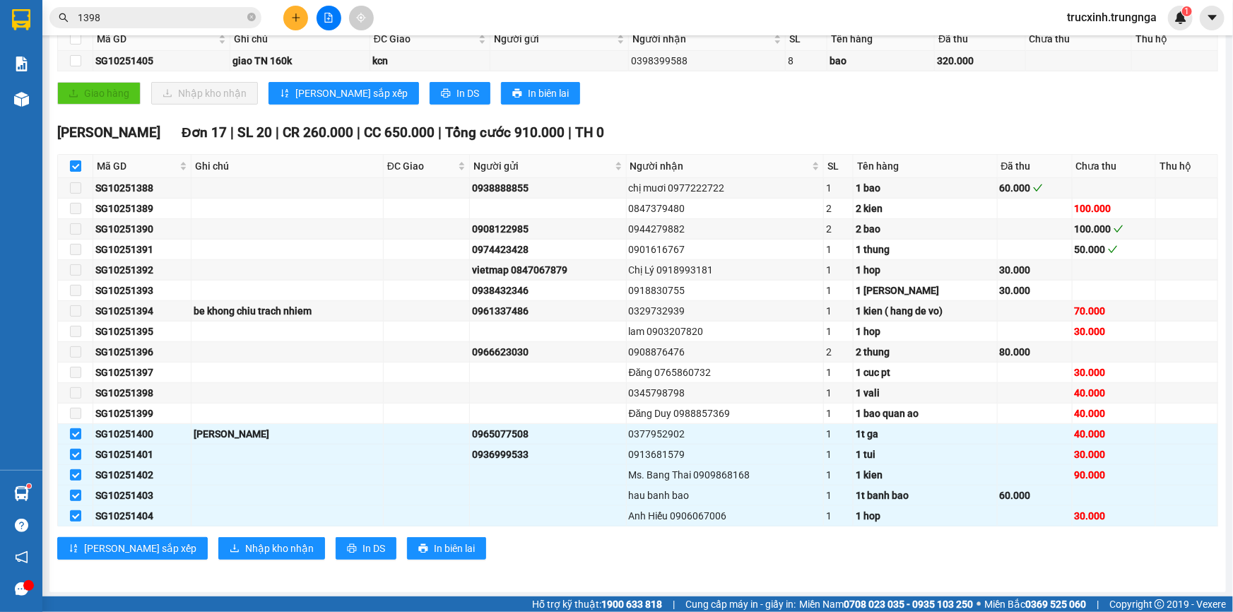
checkbox input "false"
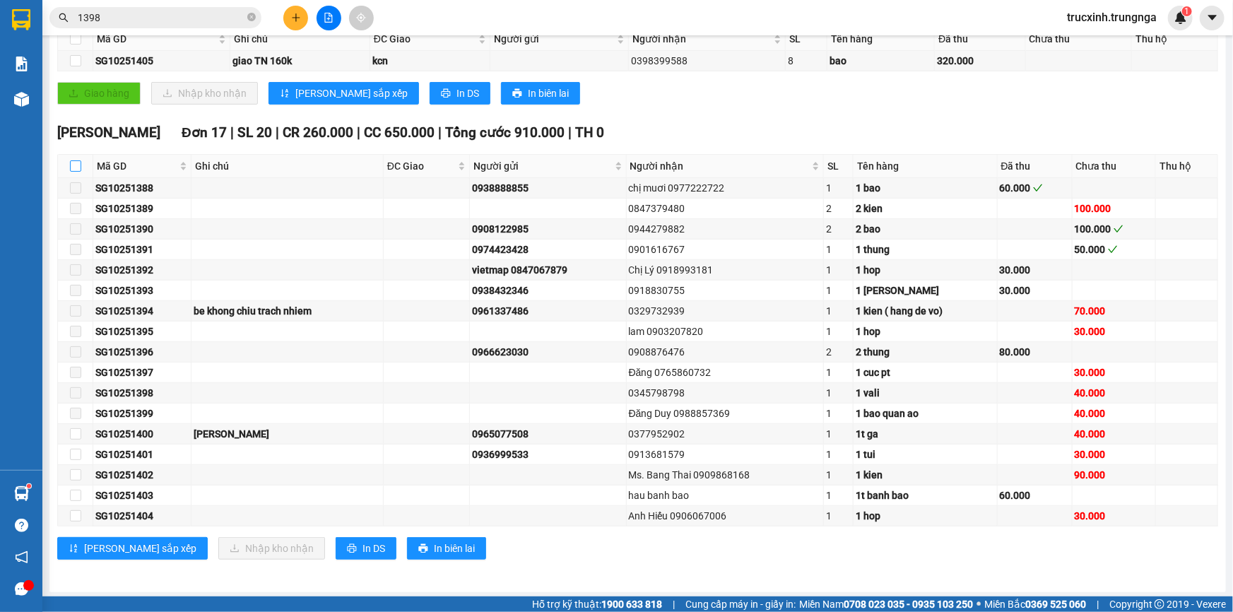
scroll to position [76, 0]
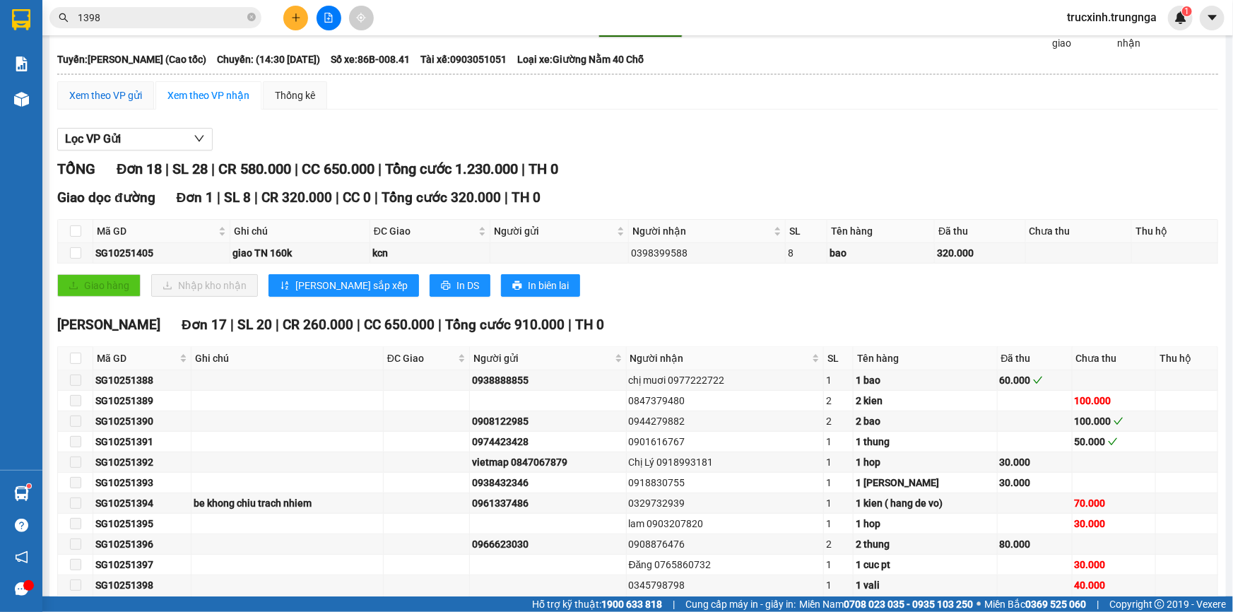
click at [134, 100] on div "Xem theo VP gửi" at bounding box center [105, 96] width 73 height 16
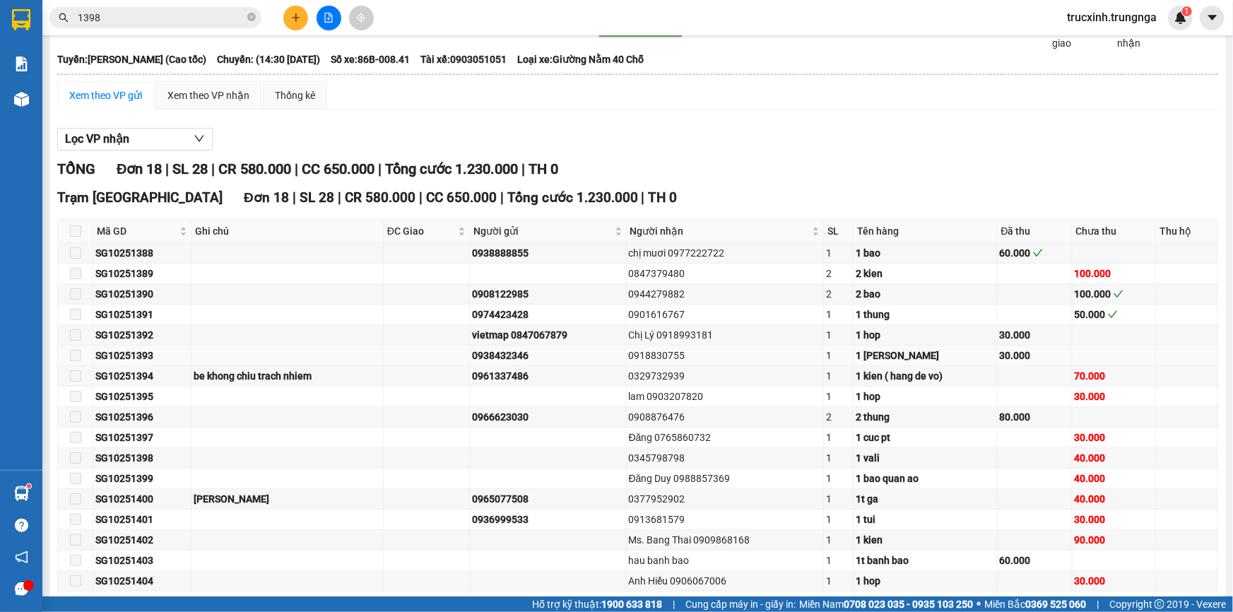
scroll to position [162, 0]
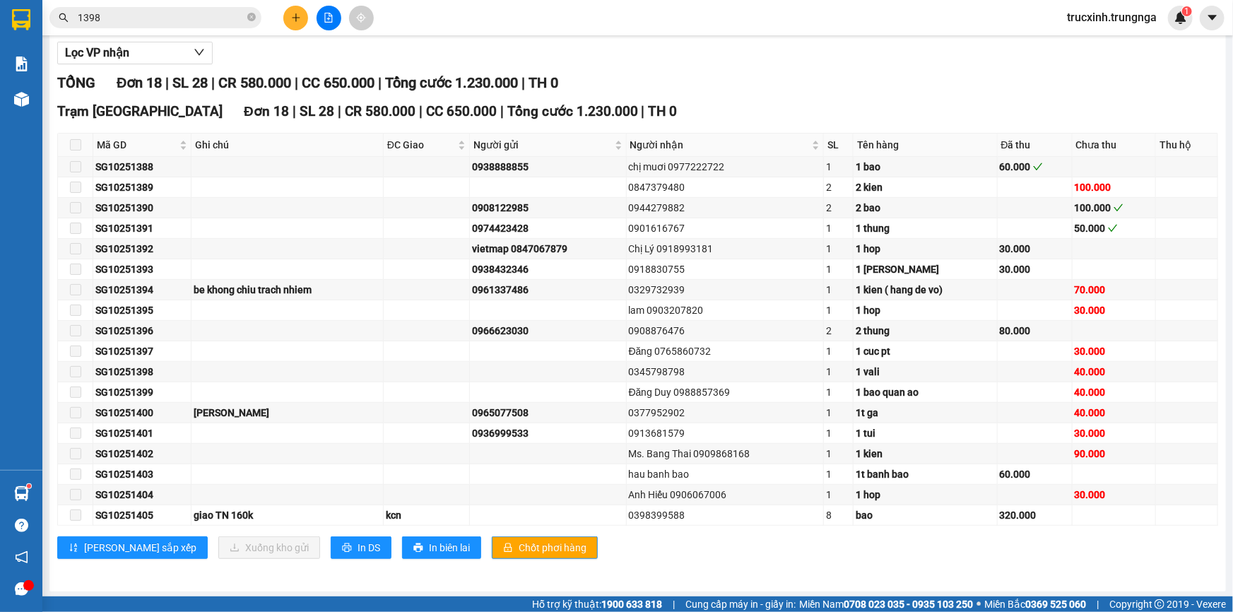
click at [76, 141] on span at bounding box center [75, 144] width 11 height 11
click at [757, 70] on div "Lọc VP nhận TỔNG Đơn 18 | SL 28 | CR 580.000 | CC 650.000 | Tổng cước 1.230.000…" at bounding box center [637, 306] width 1161 height 542
click at [681, 377] on div "0345798798" at bounding box center [725, 372] width 193 height 16
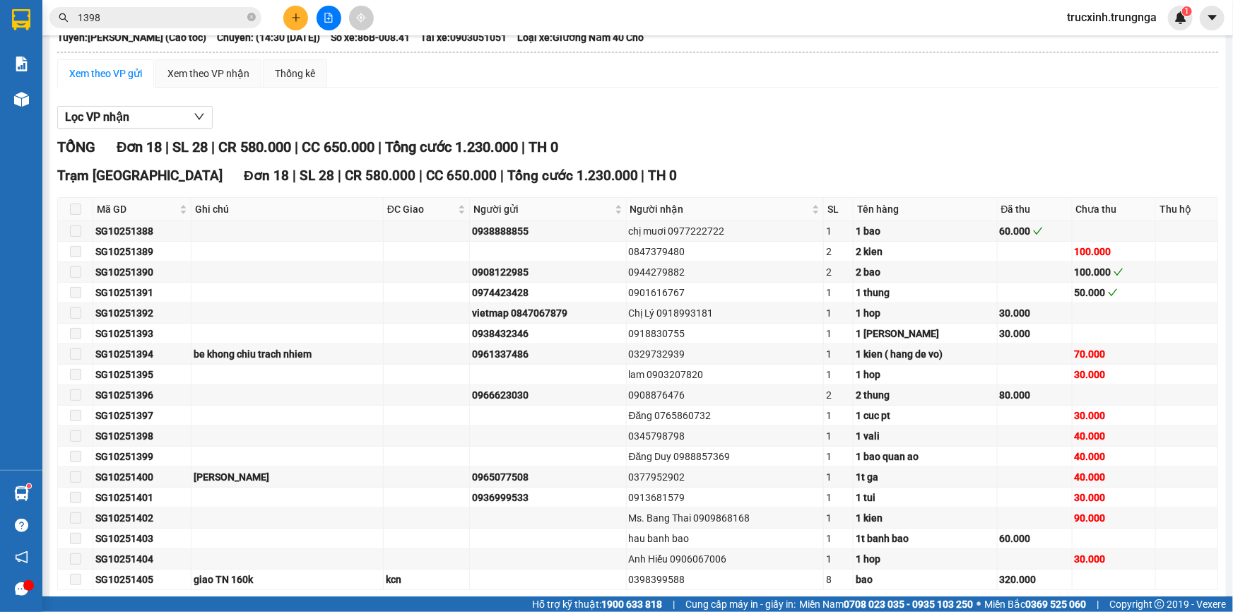
scroll to position [0, 0]
